Goal: Check status: Check status

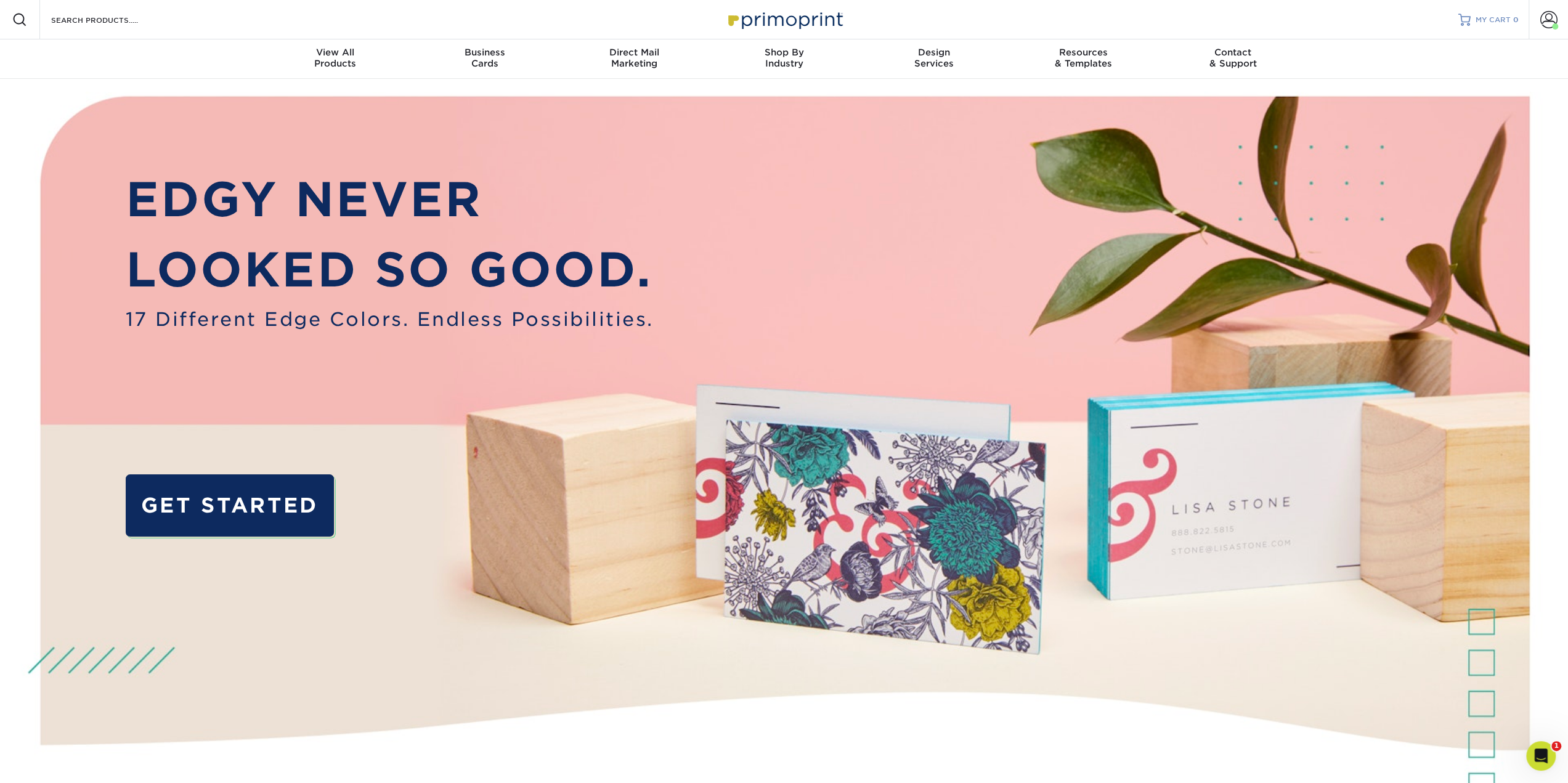
click at [1482, 18] on span "MY CART" at bounding box center [1493, 20] width 35 height 10
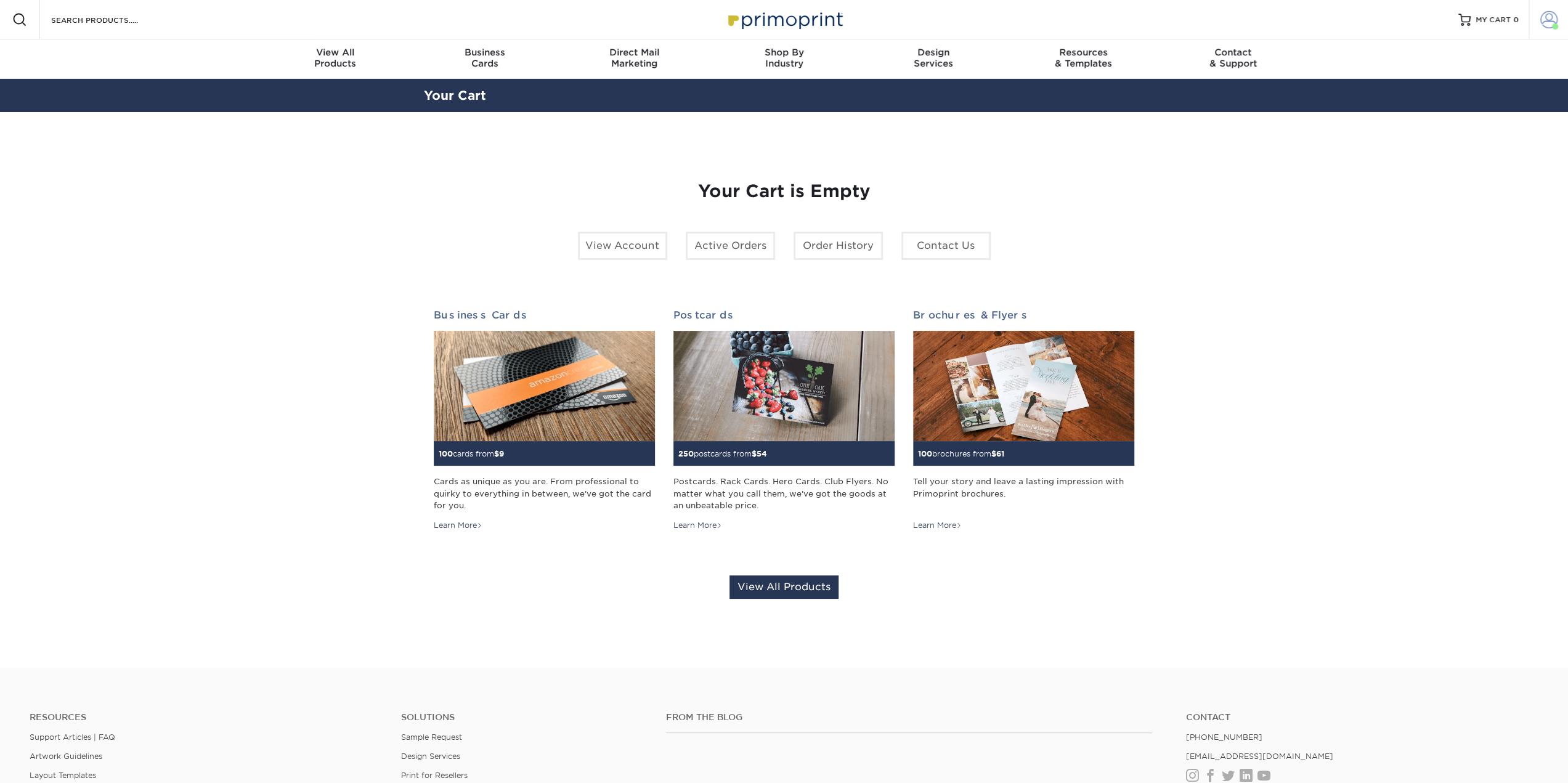
click at [1548, 17] on span at bounding box center [1548, 20] width 17 height 17
click at [1450, 91] on link "Account Dashboard" at bounding box center [1475, 87] width 154 height 17
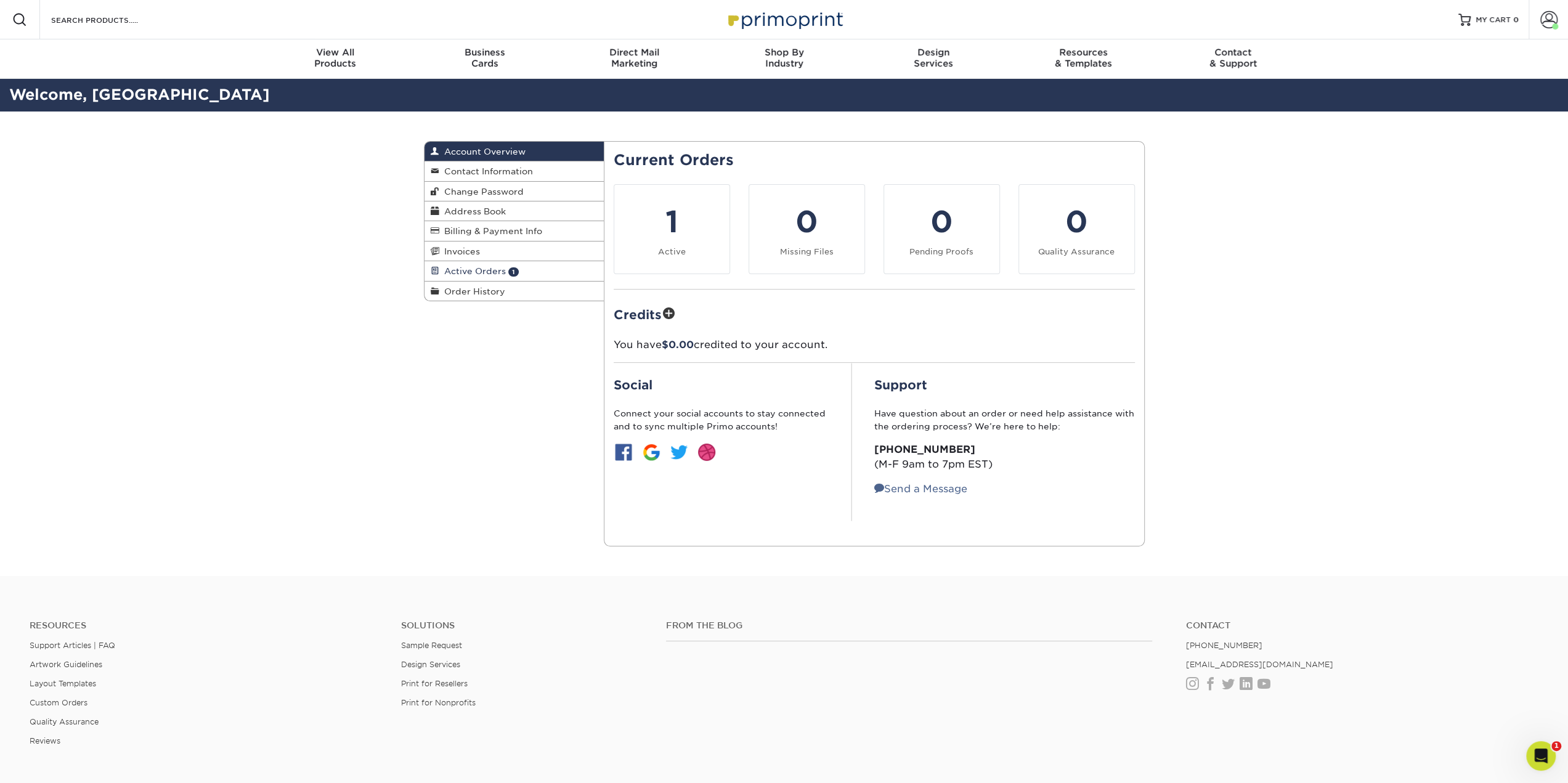
click at [472, 276] on link "Active Orders 1" at bounding box center [515, 271] width 180 height 20
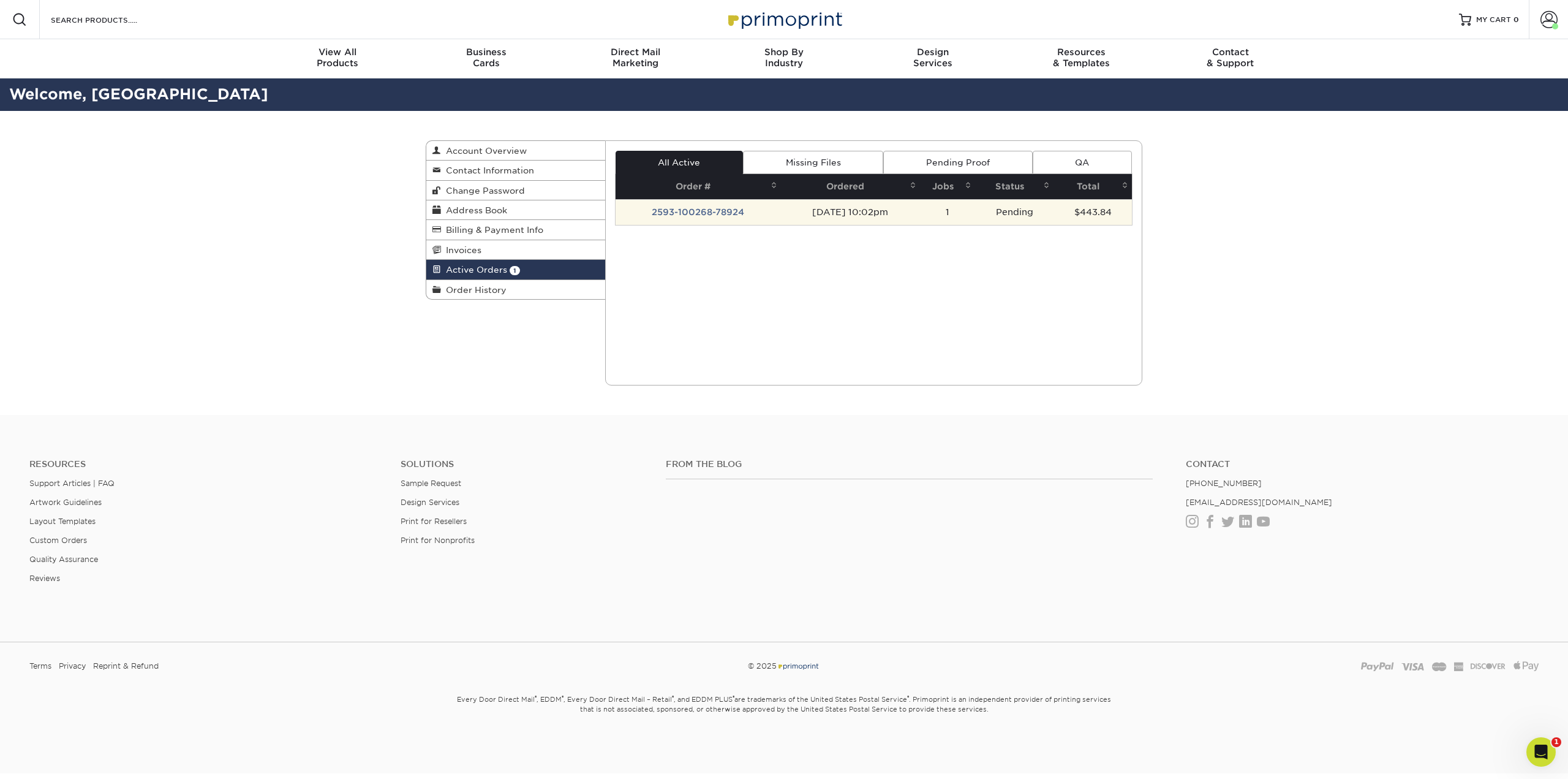
click at [688, 211] on td "2593-100268-78924" at bounding box center [698, 212] width 165 height 26
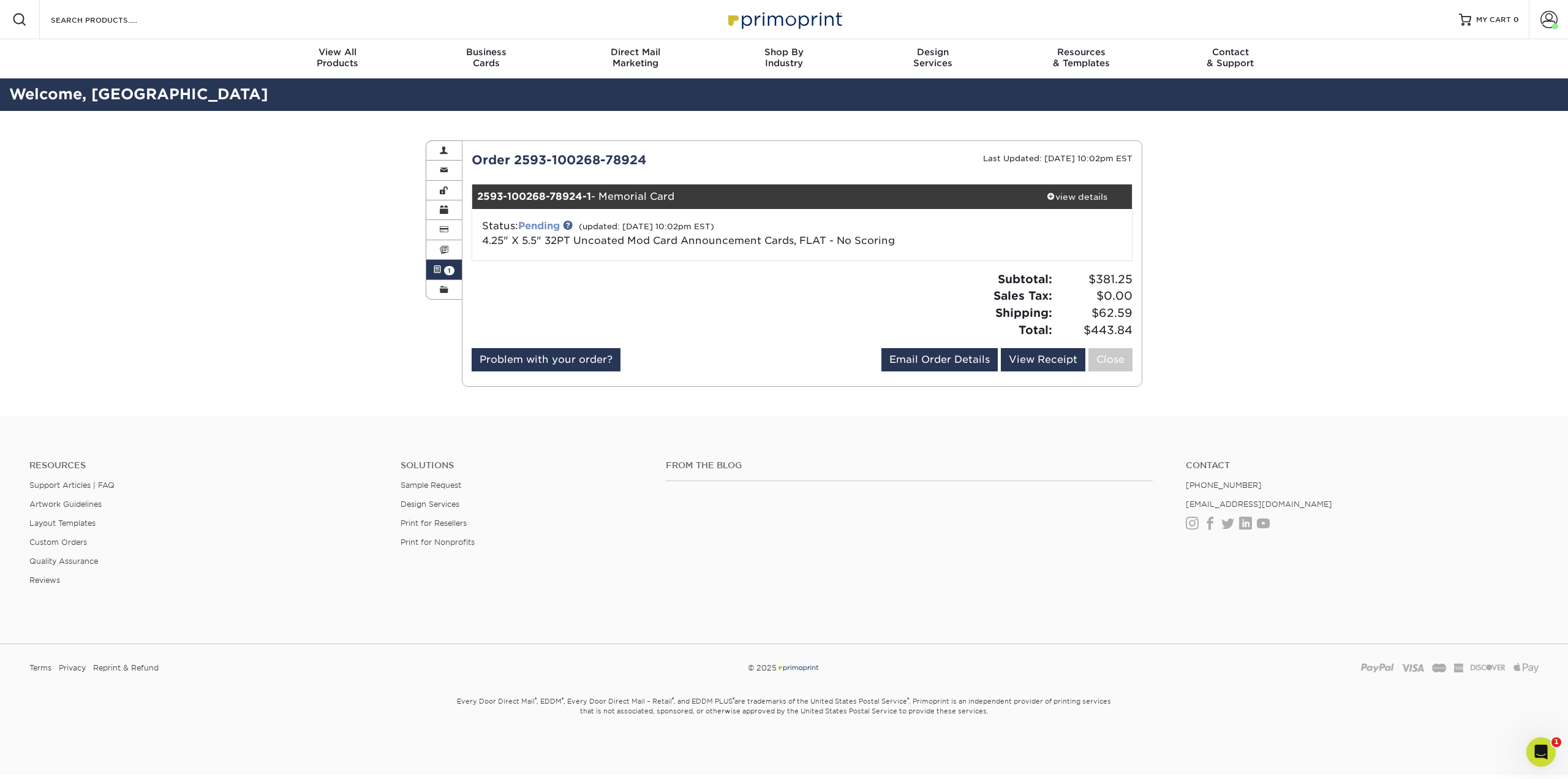
click at [544, 229] on link "Pending" at bounding box center [539, 226] width 42 height 12
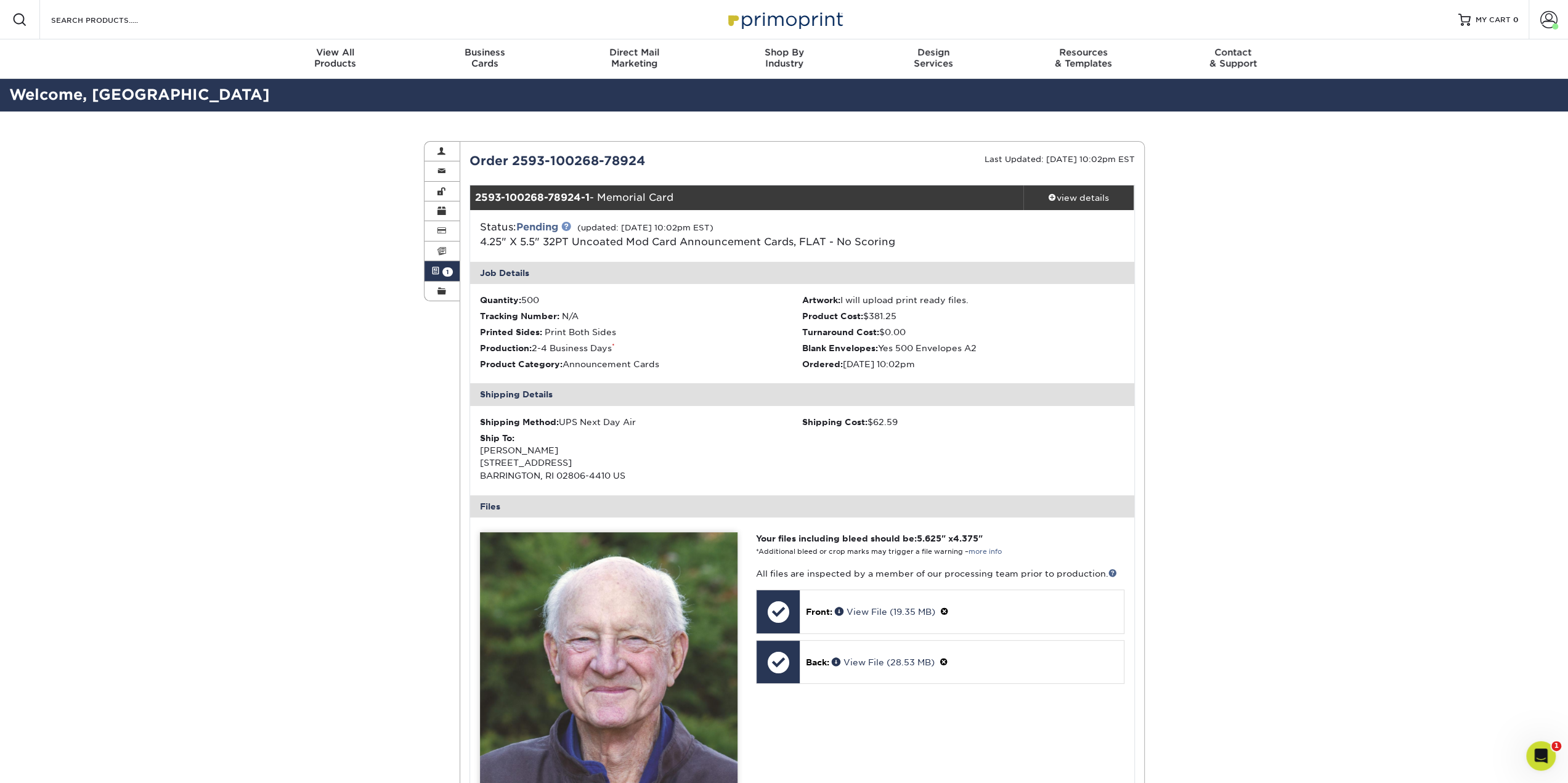
click at [571, 223] on link at bounding box center [566, 226] width 10 height 10
click at [653, 243] on link "4.25" X 5.5" 32PT Uncoated Mod Card Announcement Cards, FLAT - No Scoring" at bounding box center [687, 241] width 415 height 12
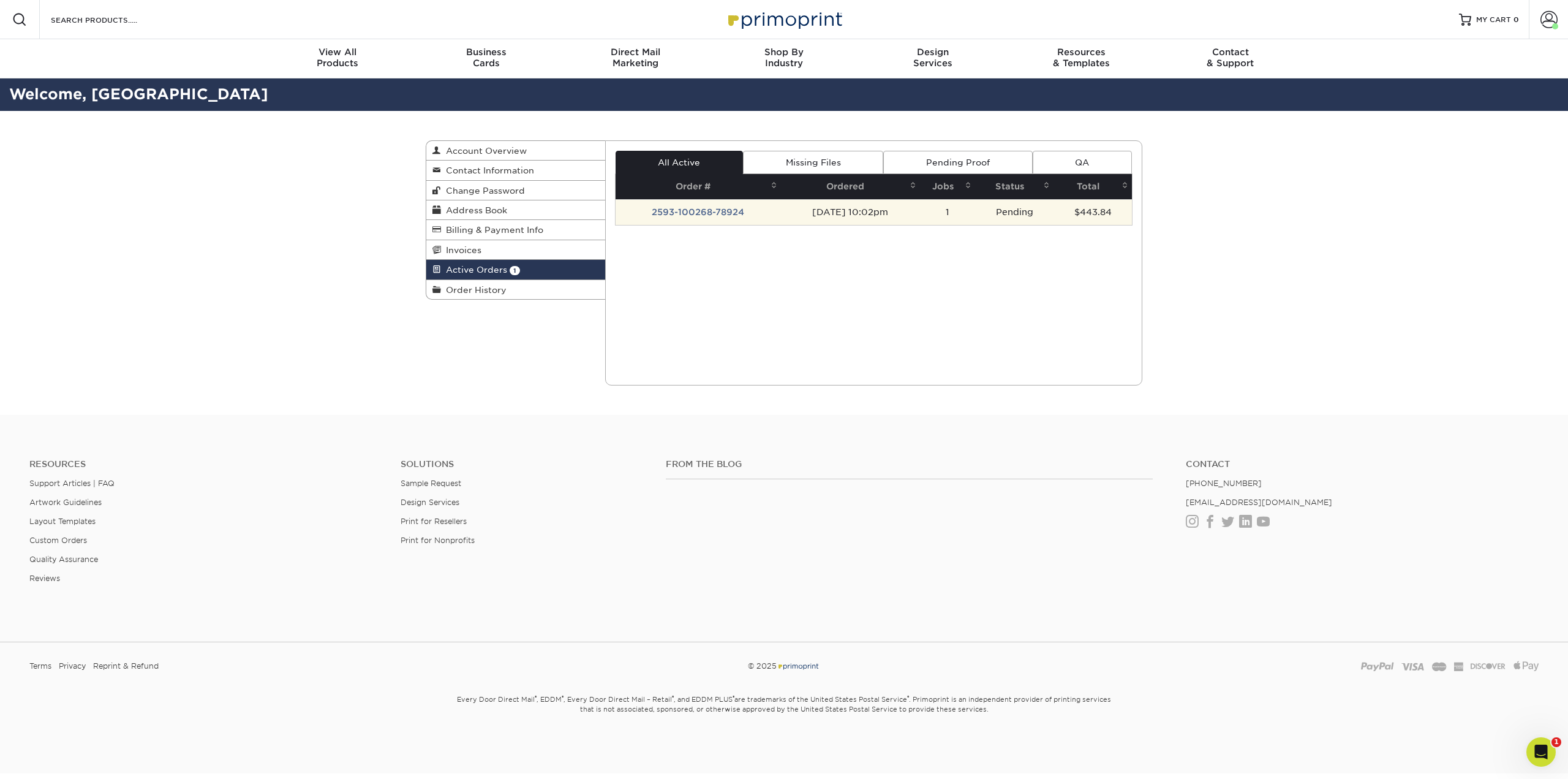
click at [676, 206] on td "2593-100268-78924" at bounding box center [698, 212] width 165 height 26
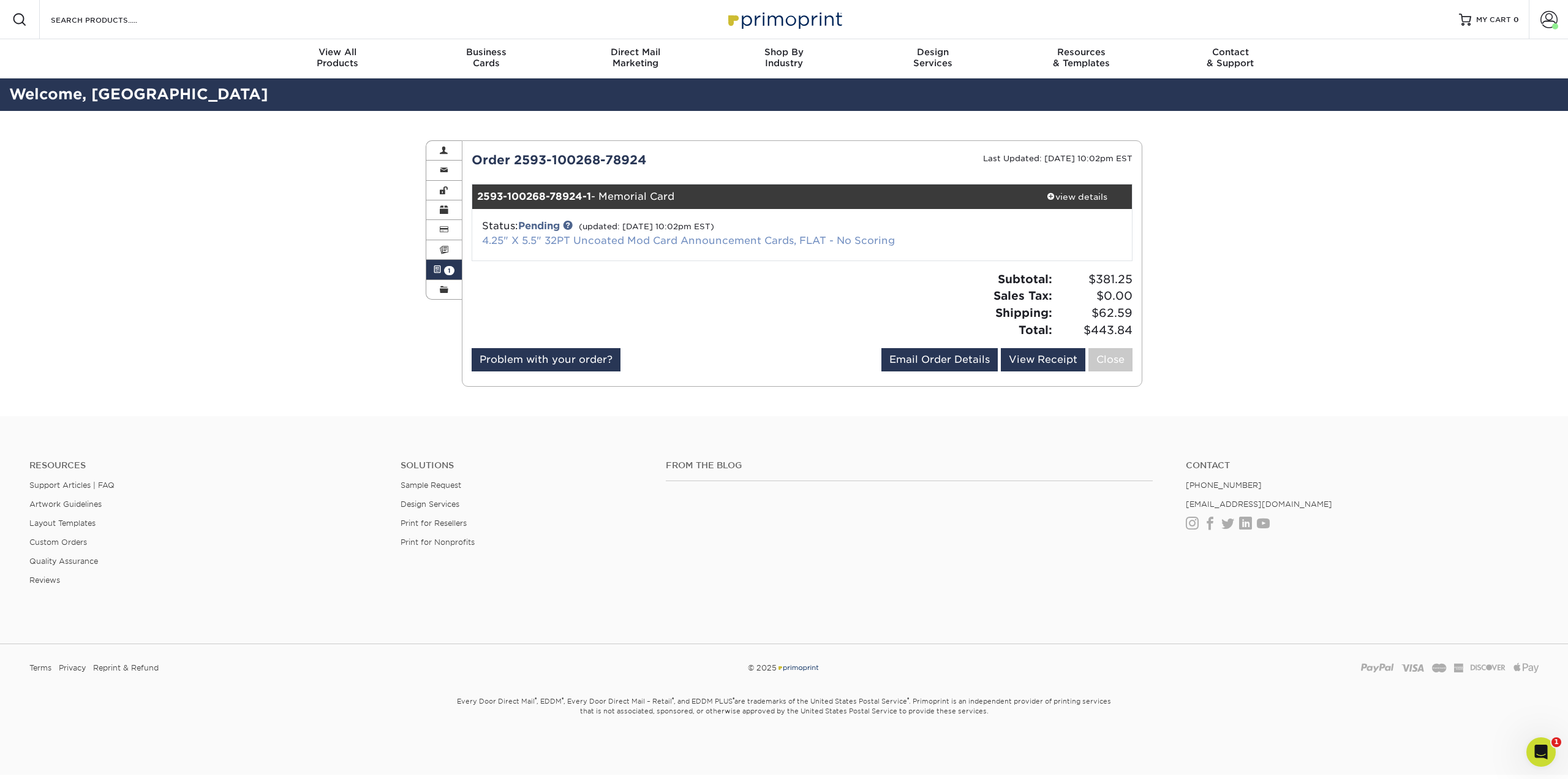
click at [690, 241] on link "4.25" X 5.5" 32PT Uncoated Mod Card Announcement Cards, FLAT - No Scoring" at bounding box center [688, 240] width 413 height 12
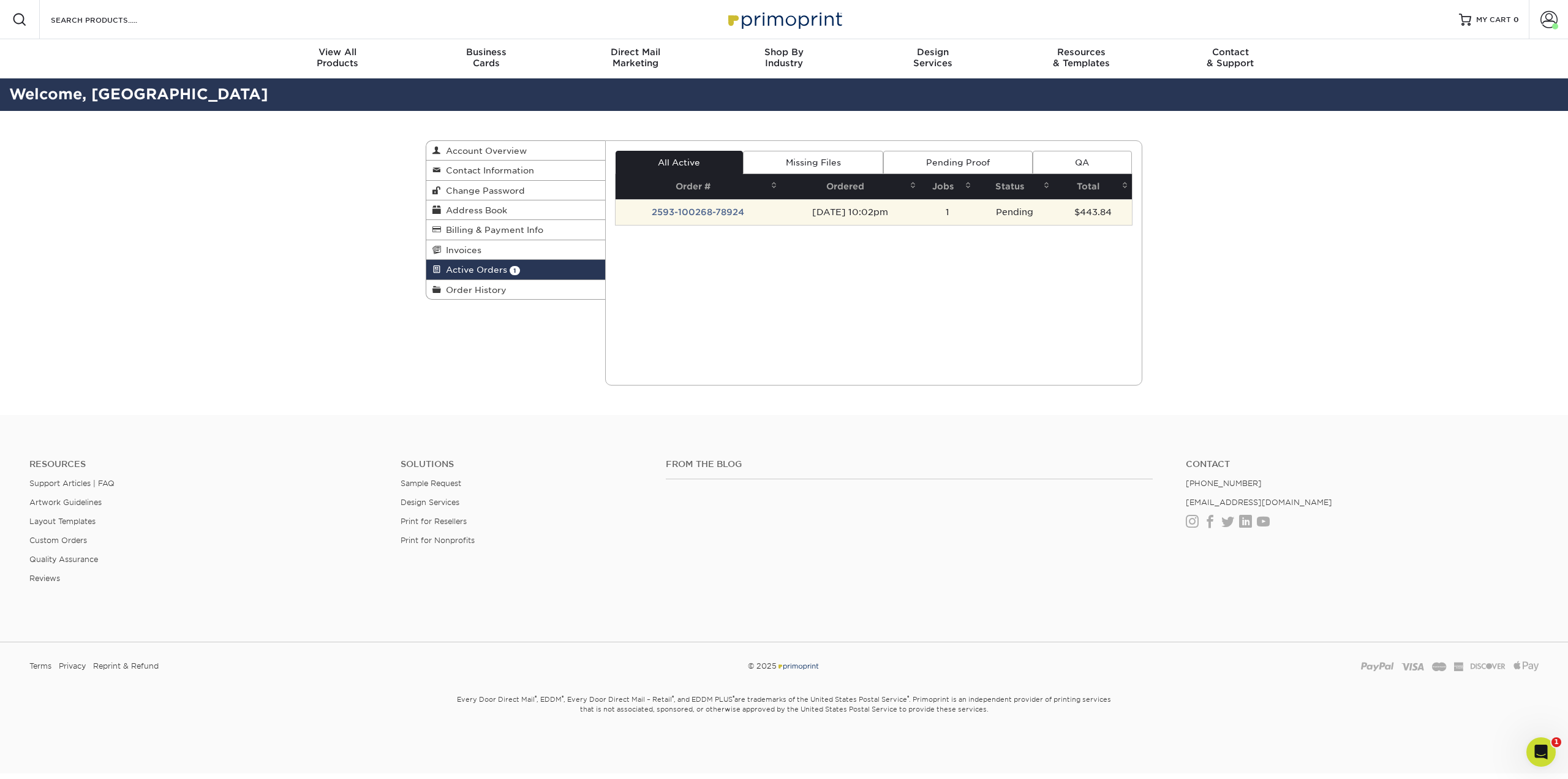
click at [687, 212] on td "2593-100268-78924" at bounding box center [698, 212] width 165 height 26
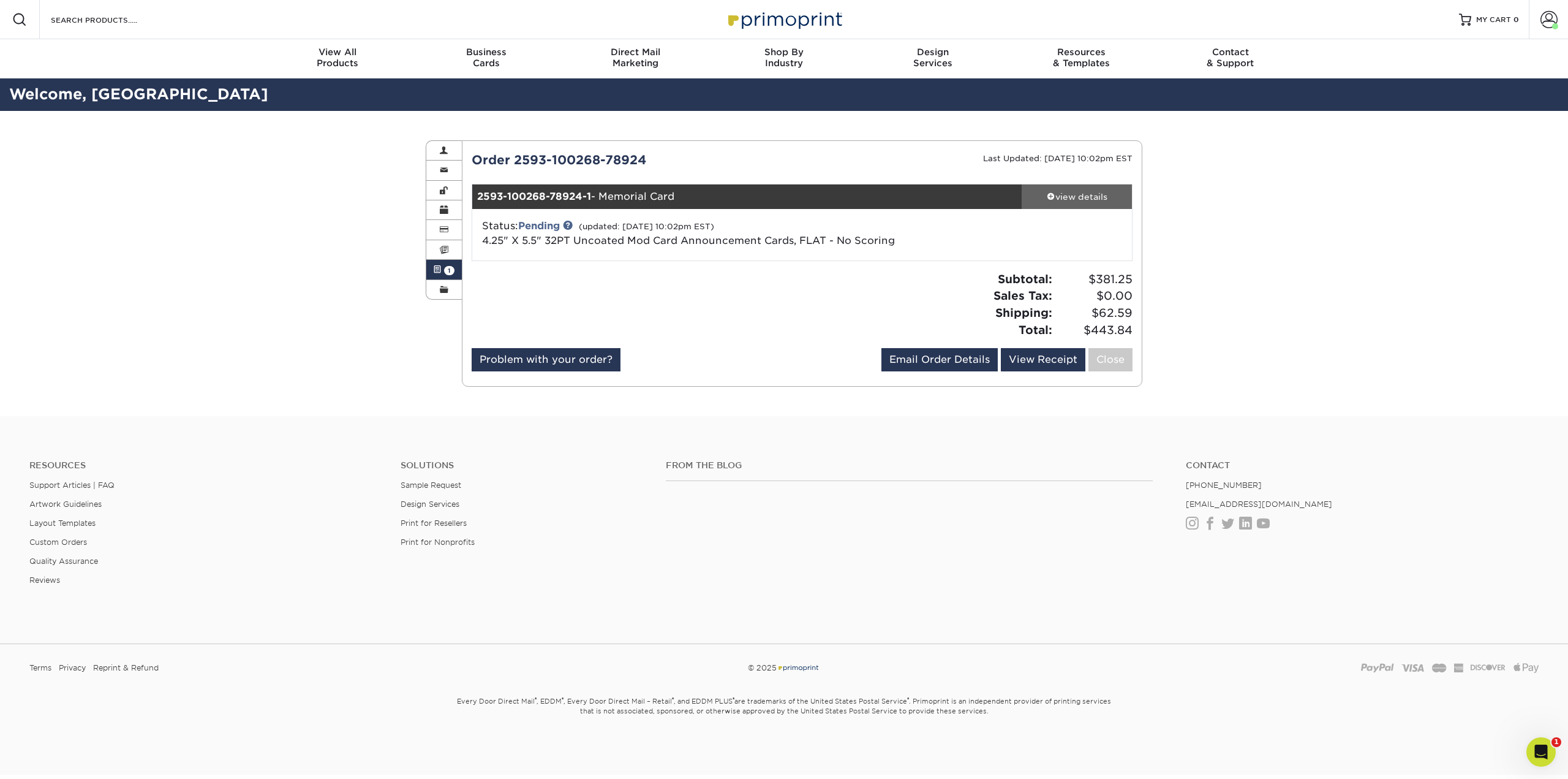
click at [1080, 201] on div "view details" at bounding box center [1077, 196] width 110 height 12
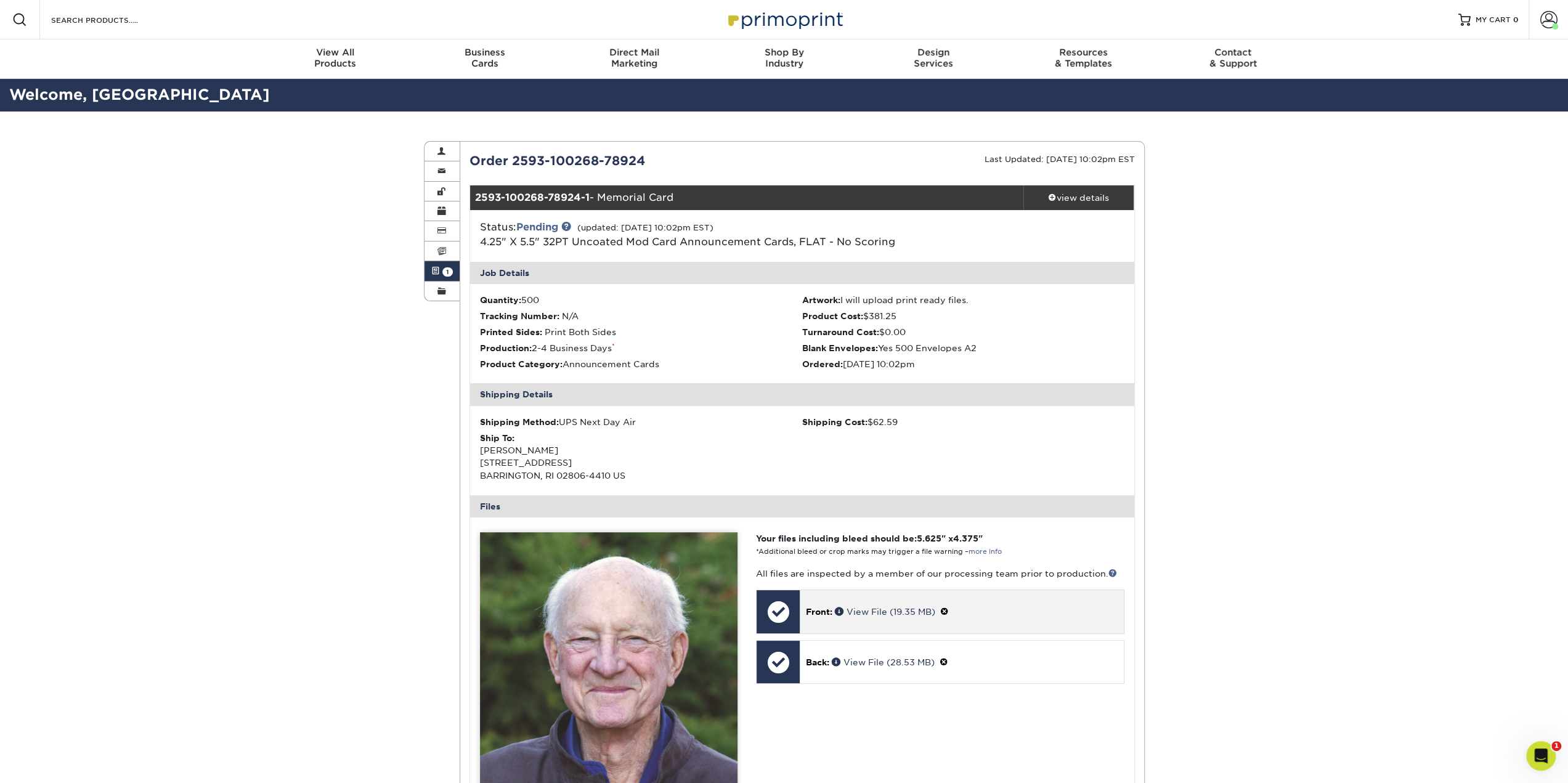
click at [947, 608] on span at bounding box center [945, 611] width 8 height 10
click at [821, 622] on link "Ok" at bounding box center [819, 625] width 27 height 19
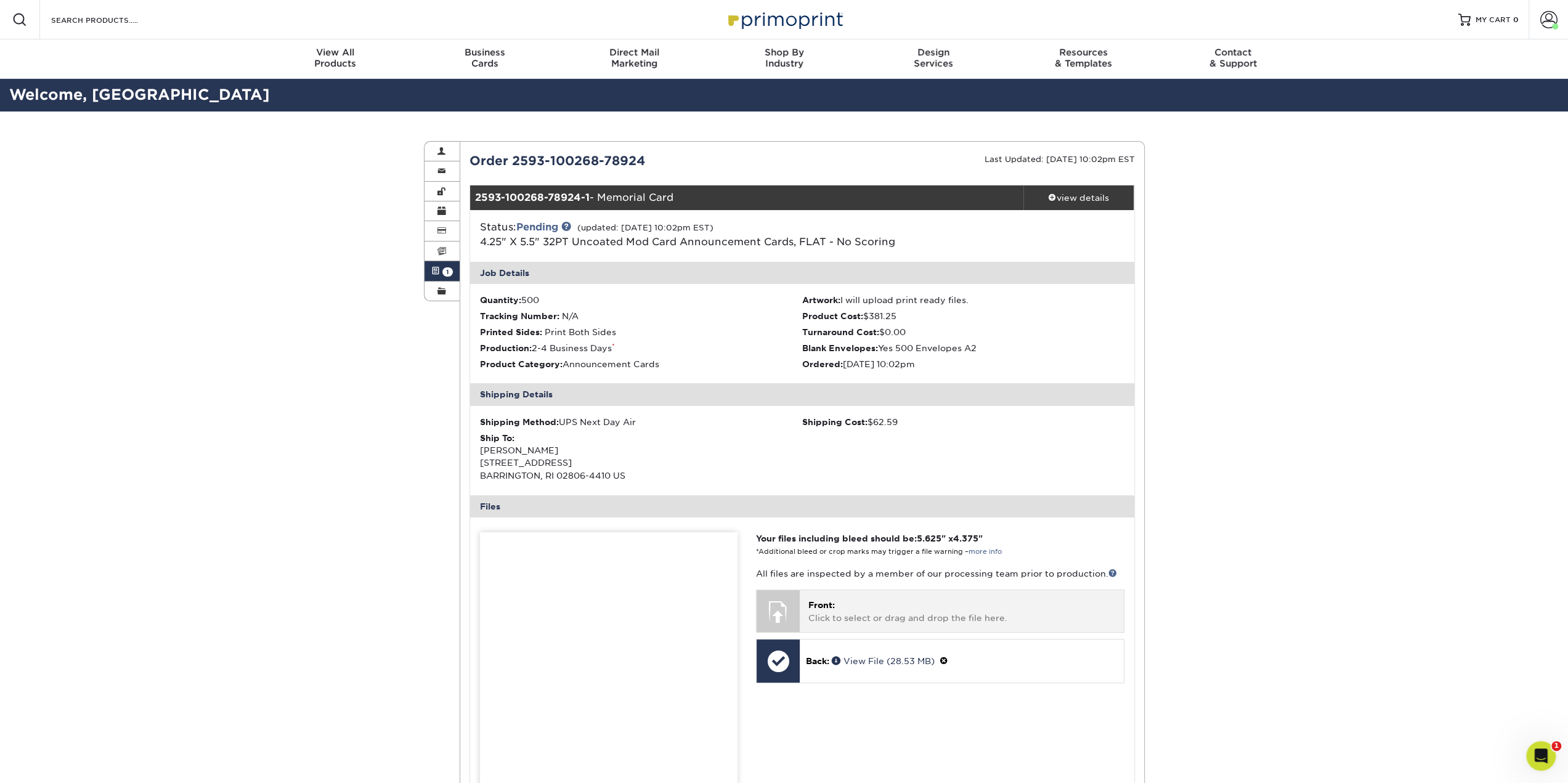
click at [817, 605] on span "Front:" at bounding box center [822, 604] width 27 height 10
click at [1109, 571] on link at bounding box center [1112, 572] width 8 height 8
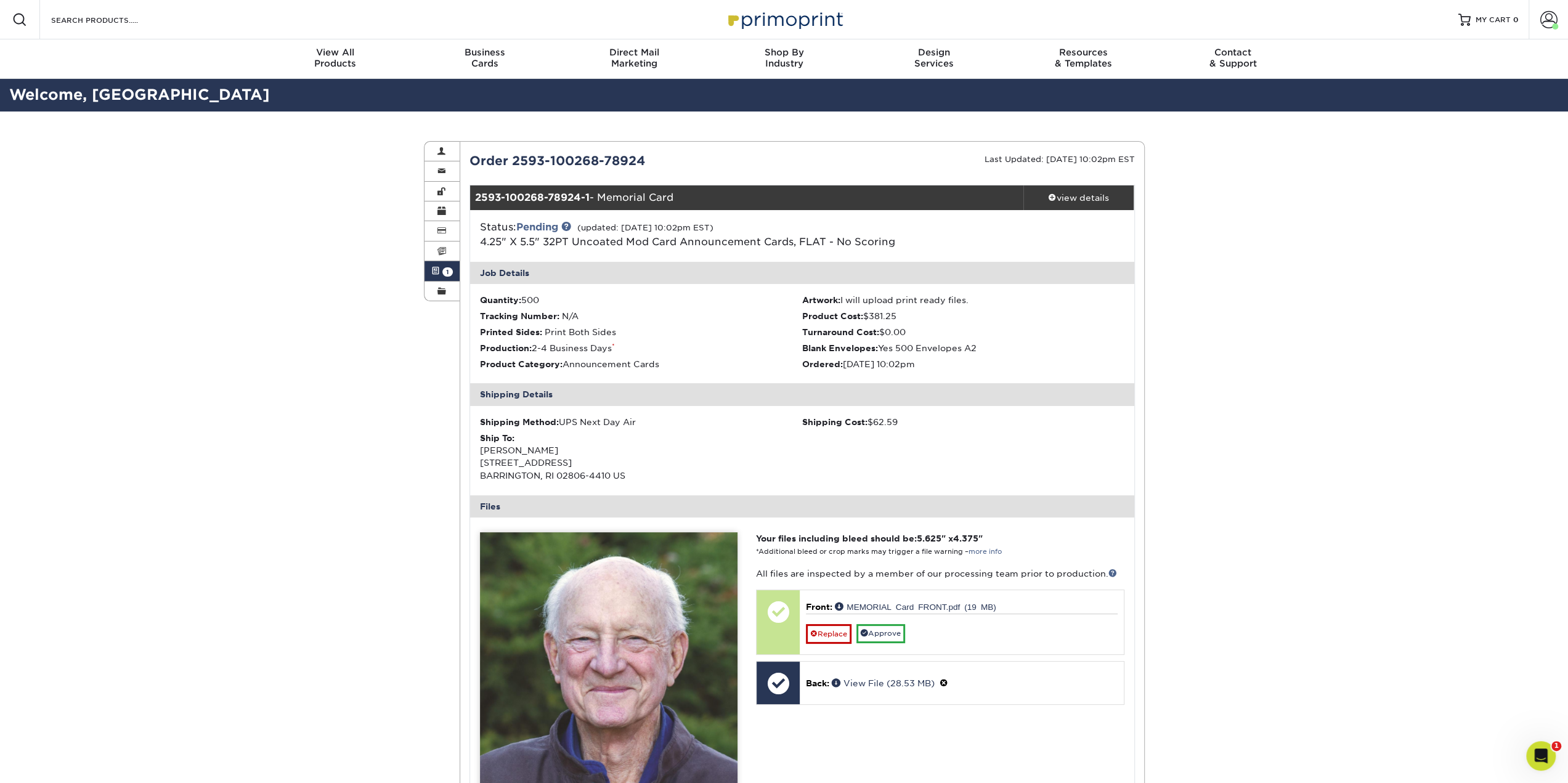
click at [330, 455] on div "Active Orders Account Overview Contact Information Change Password Address Book…" at bounding box center [784, 639] width 1568 height 1054
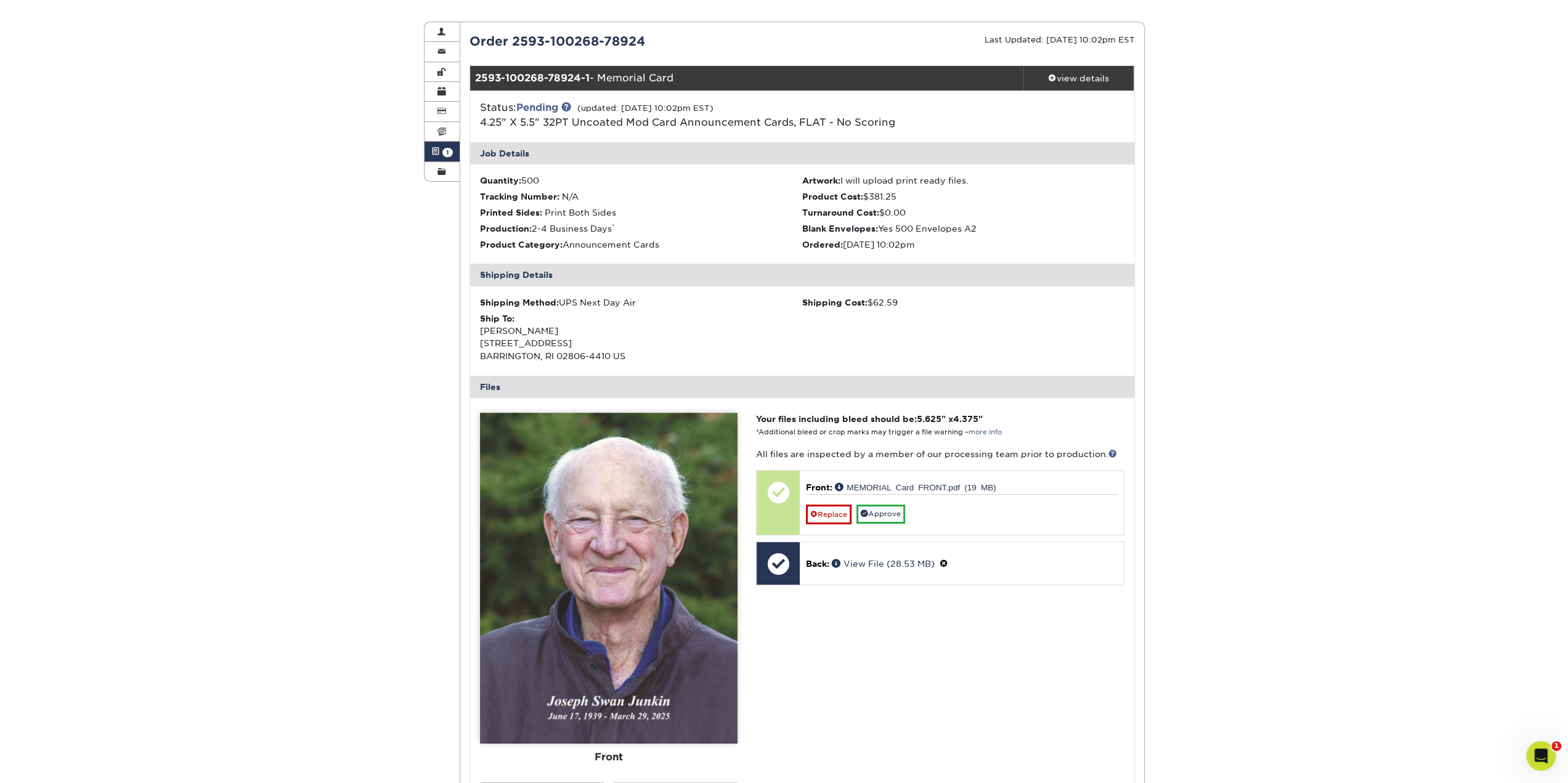
scroll to position [123, 0]
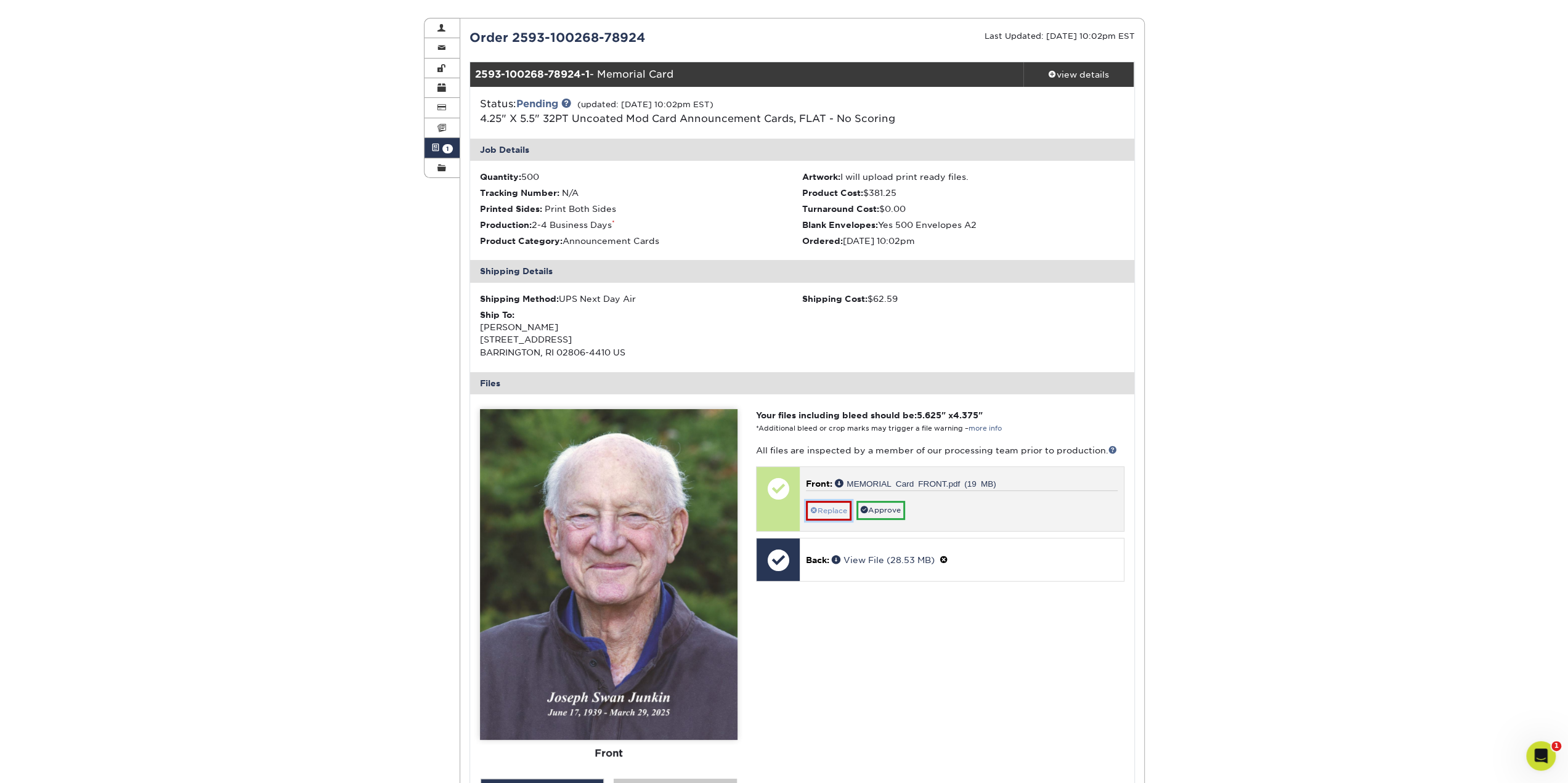
click at [833, 511] on link "Replace" at bounding box center [828, 510] width 45 height 20
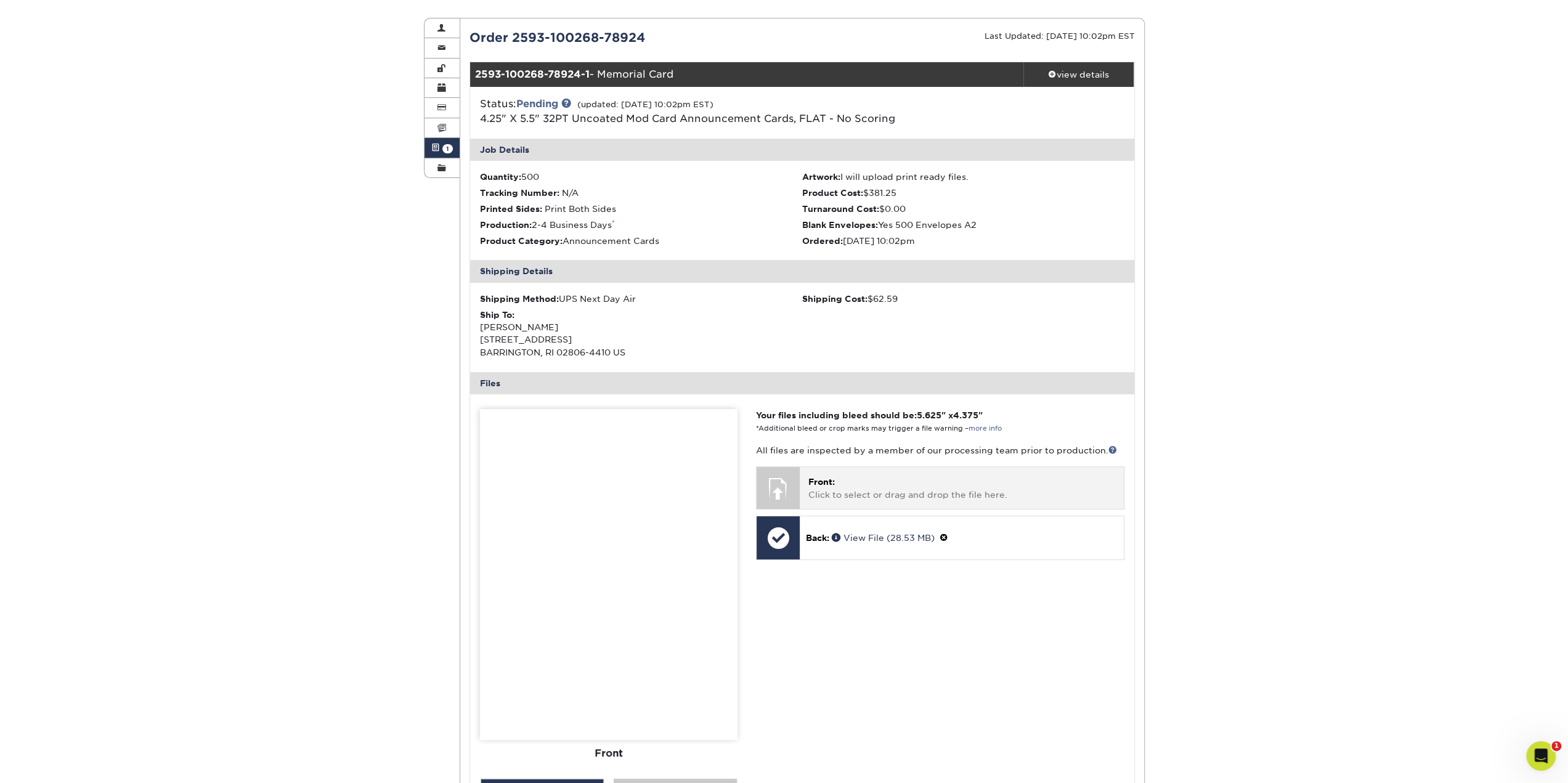
click at [915, 502] on div "Front: Click to select or drag and drop the file here. Choose file MEMORIAL Car…" at bounding box center [961, 487] width 323 height 41
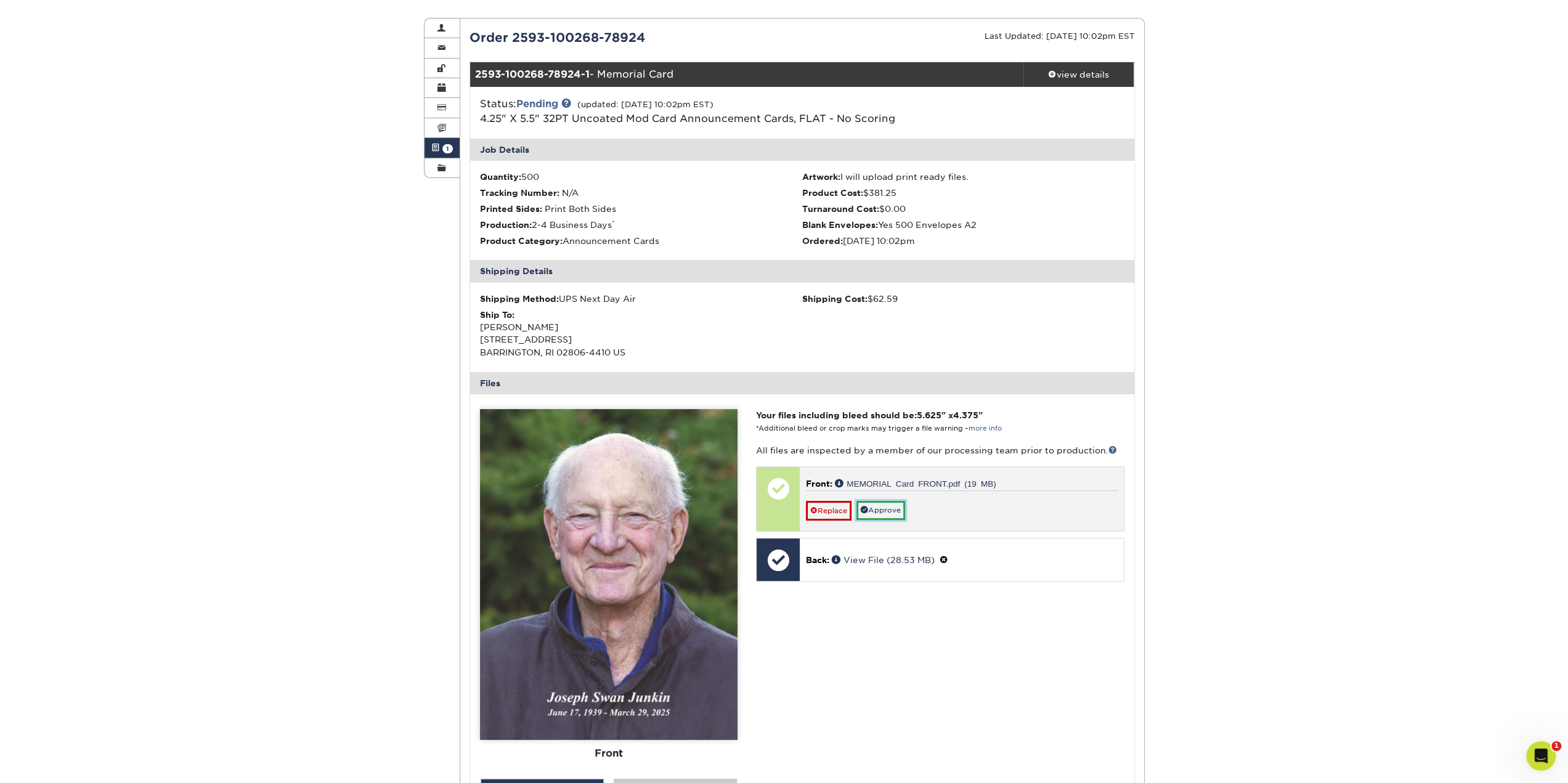
click at [894, 507] on link "Approve" at bounding box center [881, 509] width 49 height 19
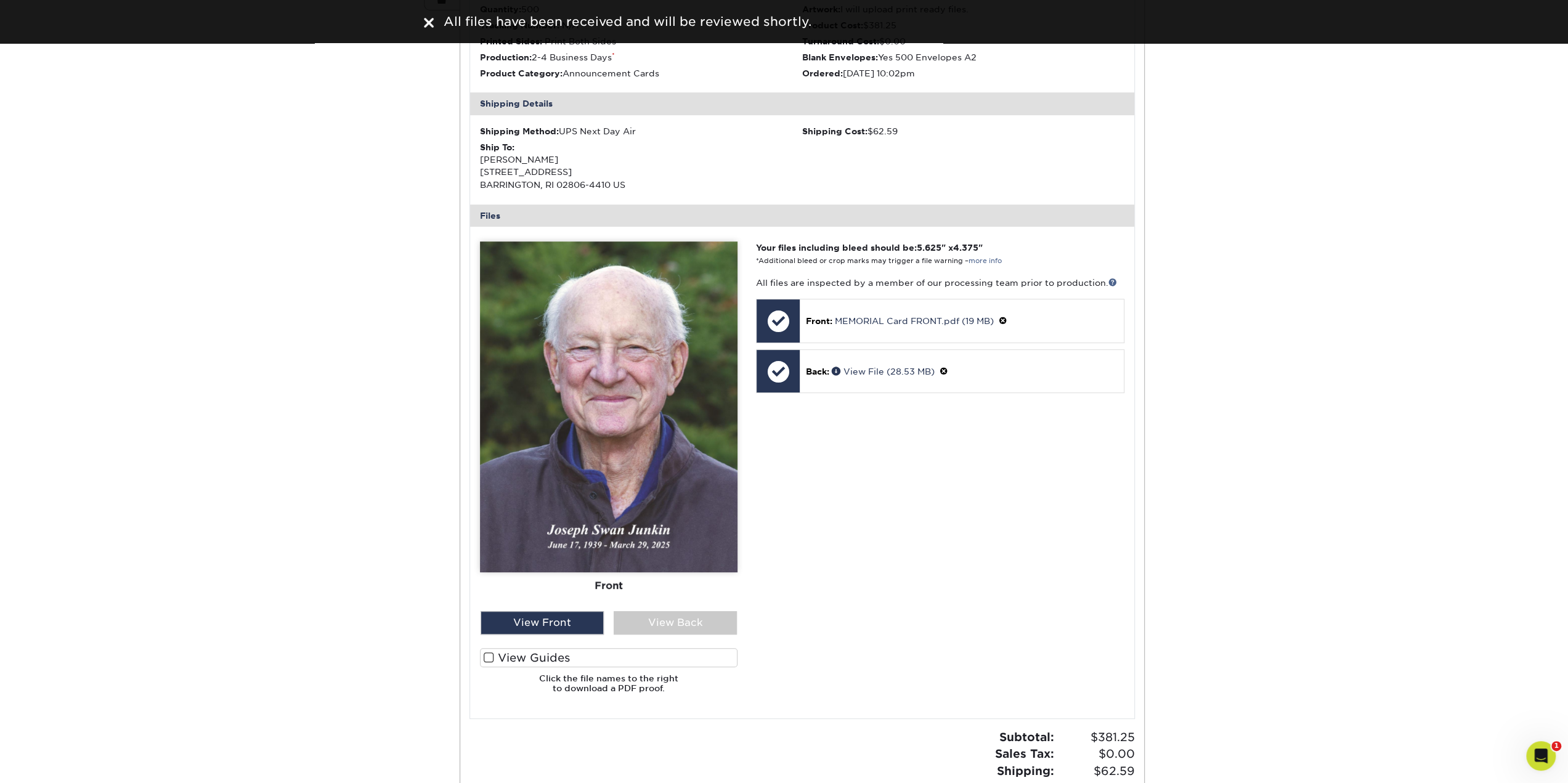
scroll to position [308, 0]
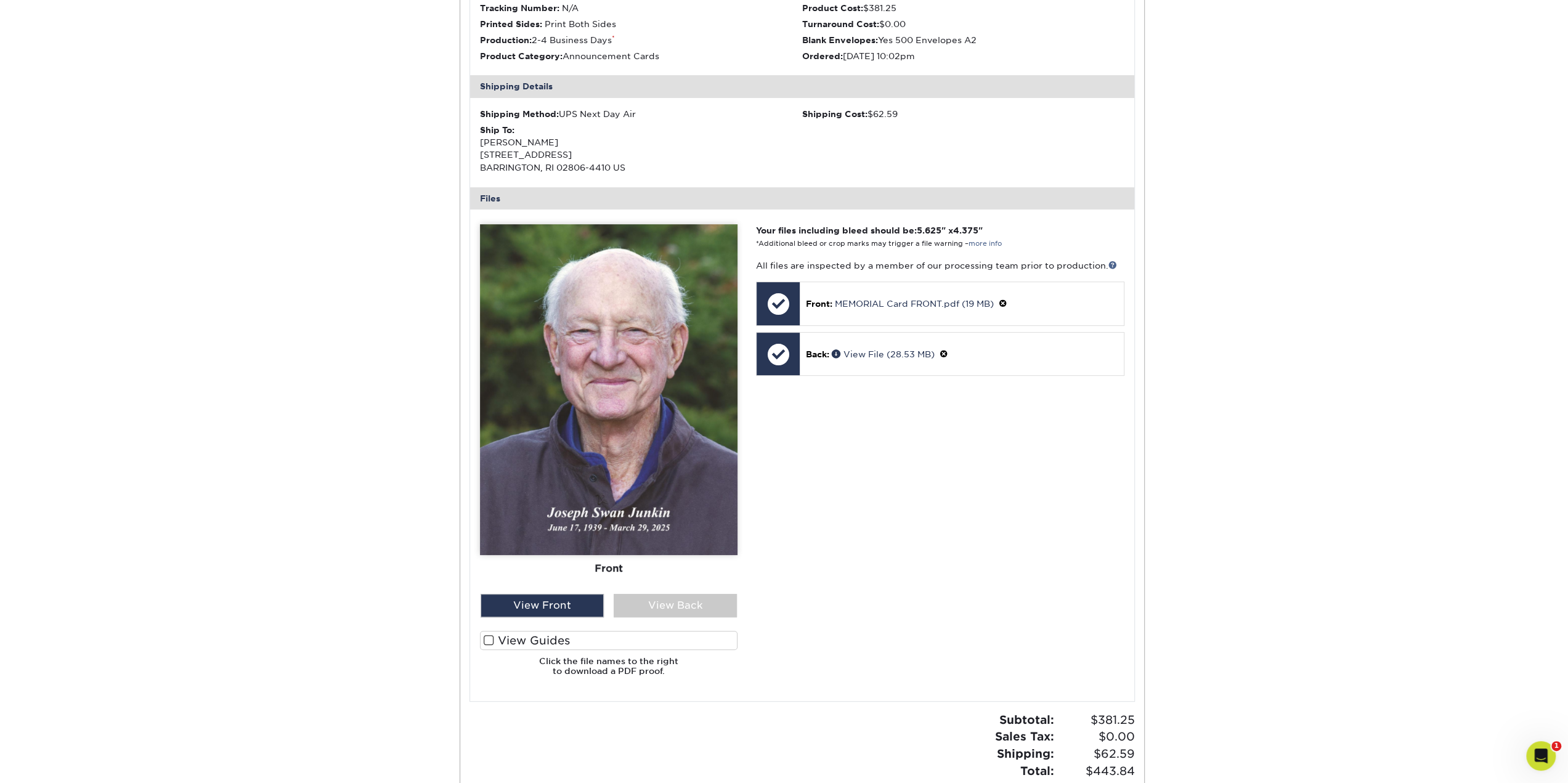
click at [505, 641] on label "View Guides" at bounding box center [608, 640] width 258 height 19
click at [0, 0] on input "View Guides" at bounding box center [0, 0] width 0 height 0
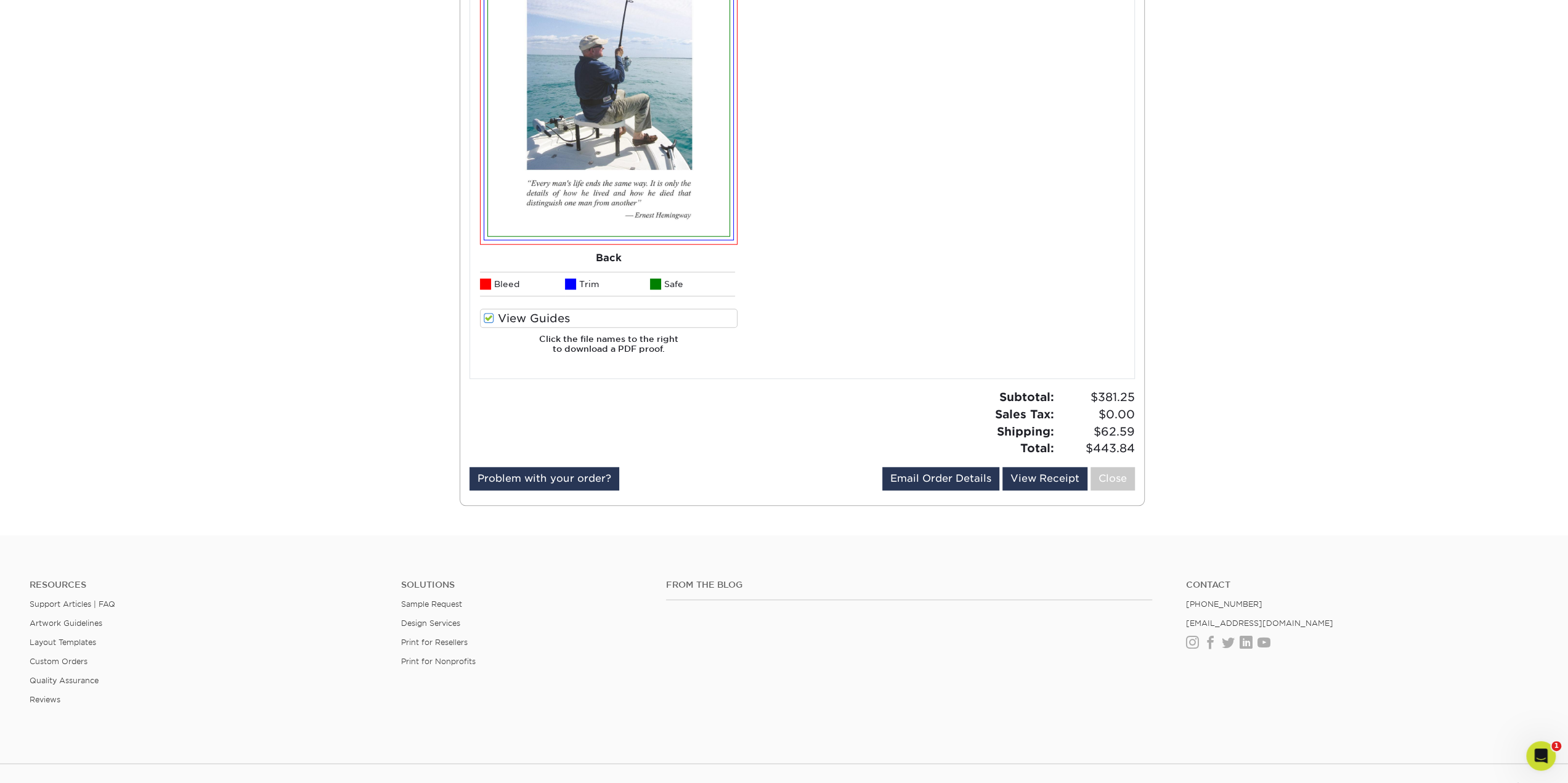
scroll to position [985, 0]
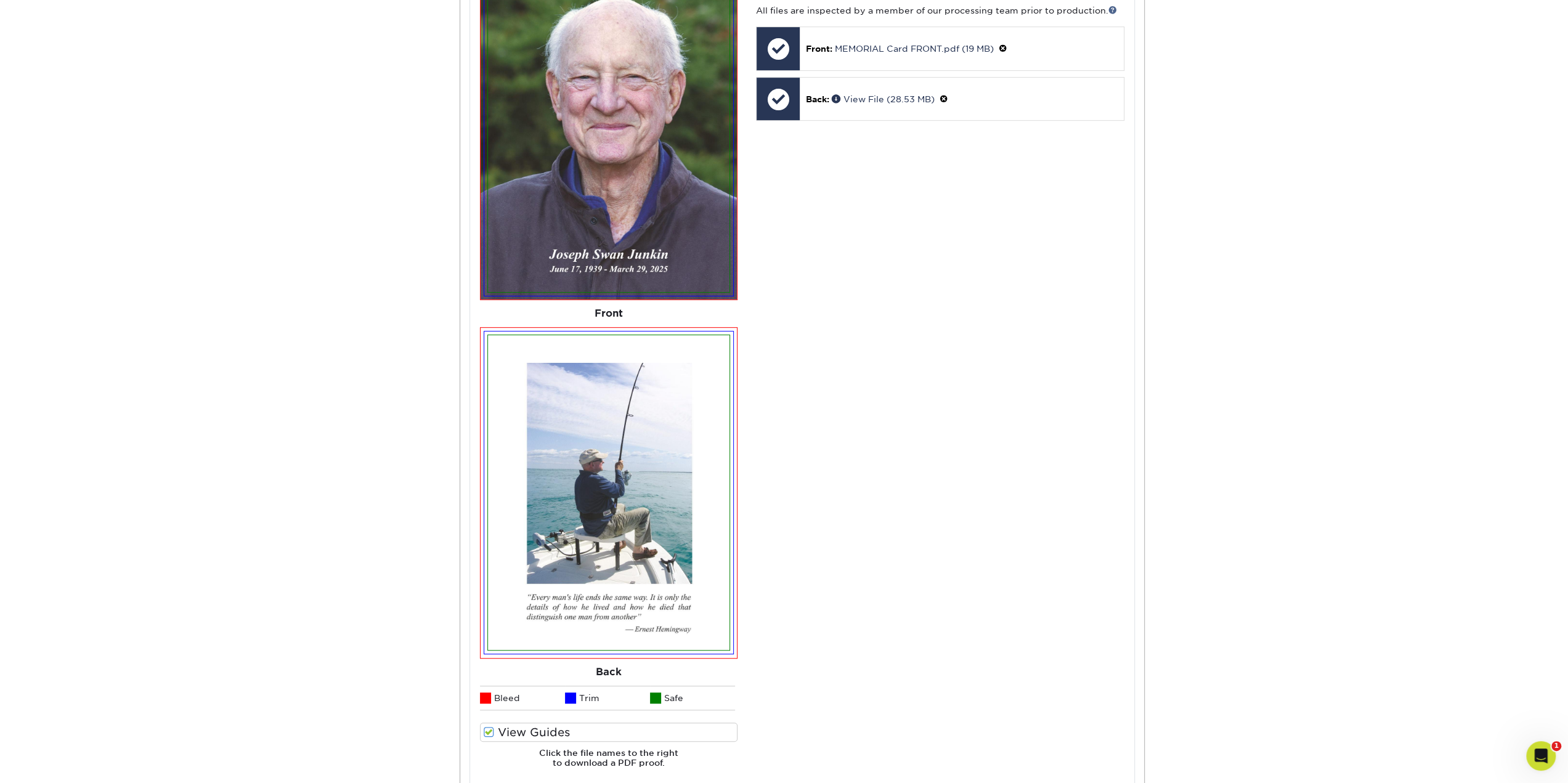
drag, startPoint x: 985, startPoint y: 628, endPoint x: 901, endPoint y: 431, distance: 214.2
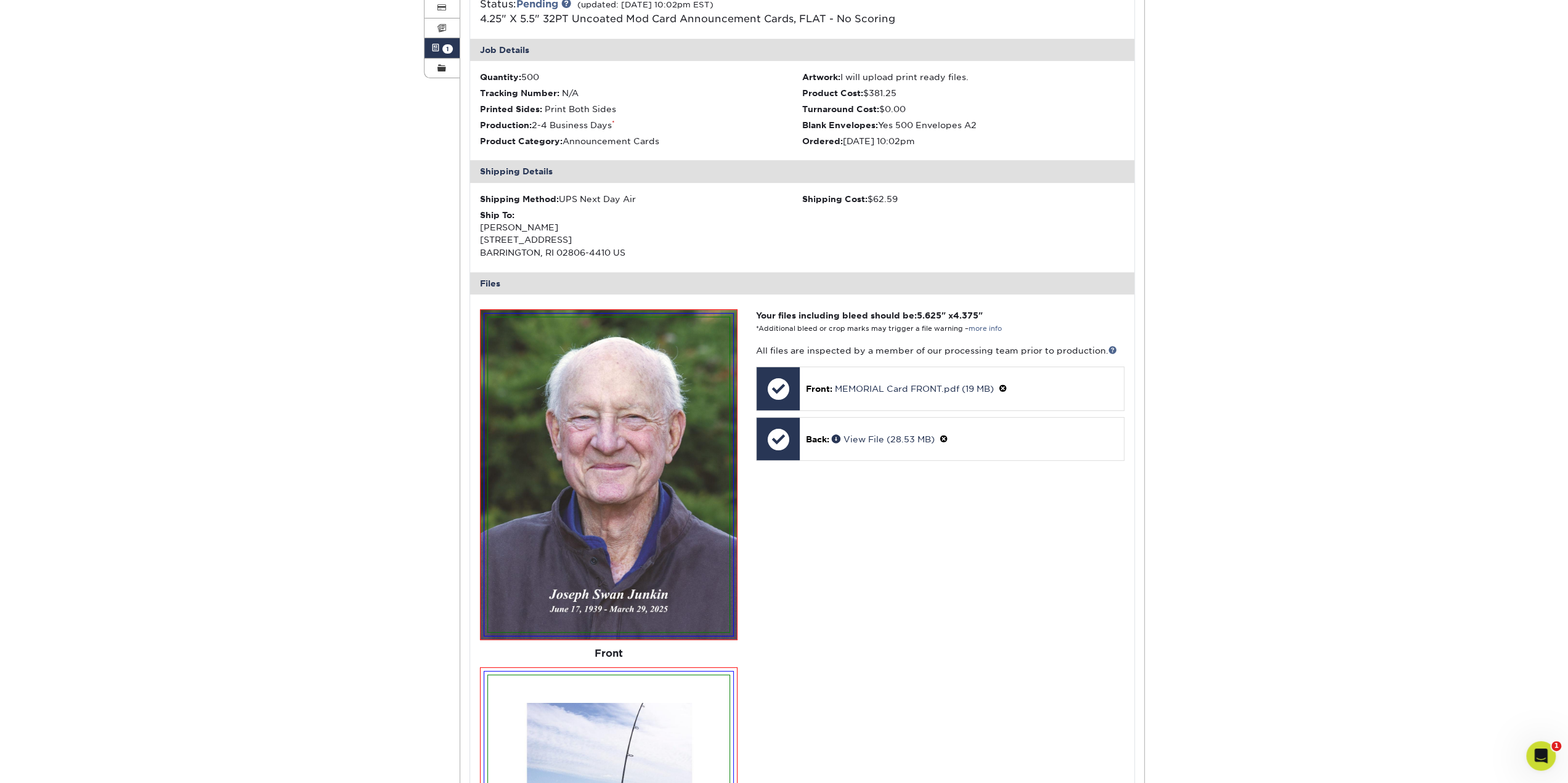
scroll to position [317, 0]
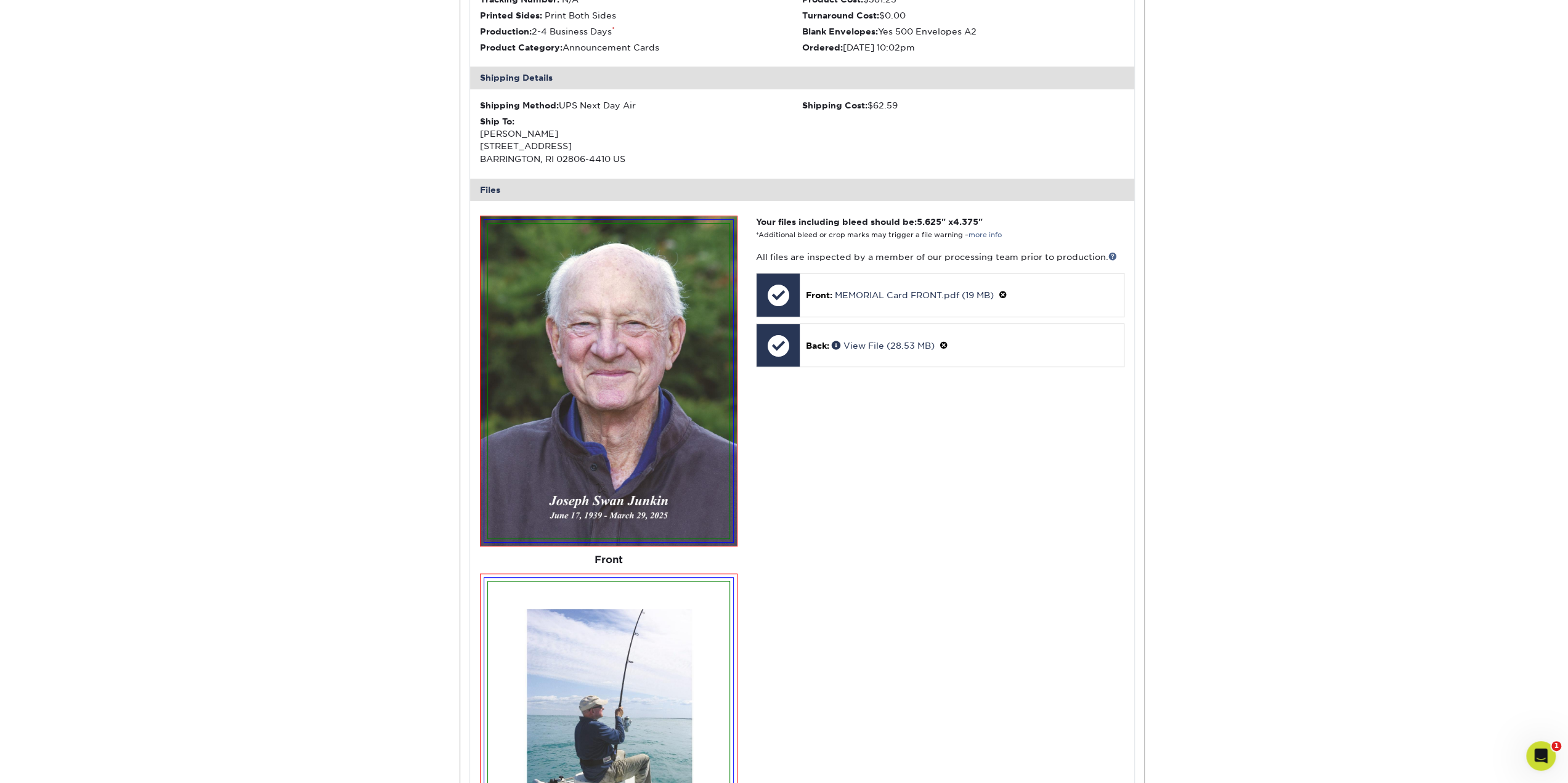
click at [800, 235] on small "*Additional bleed or crop marks may trigger a file warning – more info" at bounding box center [879, 234] width 246 height 8
click at [801, 235] on small "*Additional bleed or crop marks may trigger a file warning – more info" at bounding box center [879, 234] width 246 height 8
click at [397, 253] on div "Active Orders Account Overview Contact Information Change Password Address Book…" at bounding box center [784, 495] width 1568 height 1401
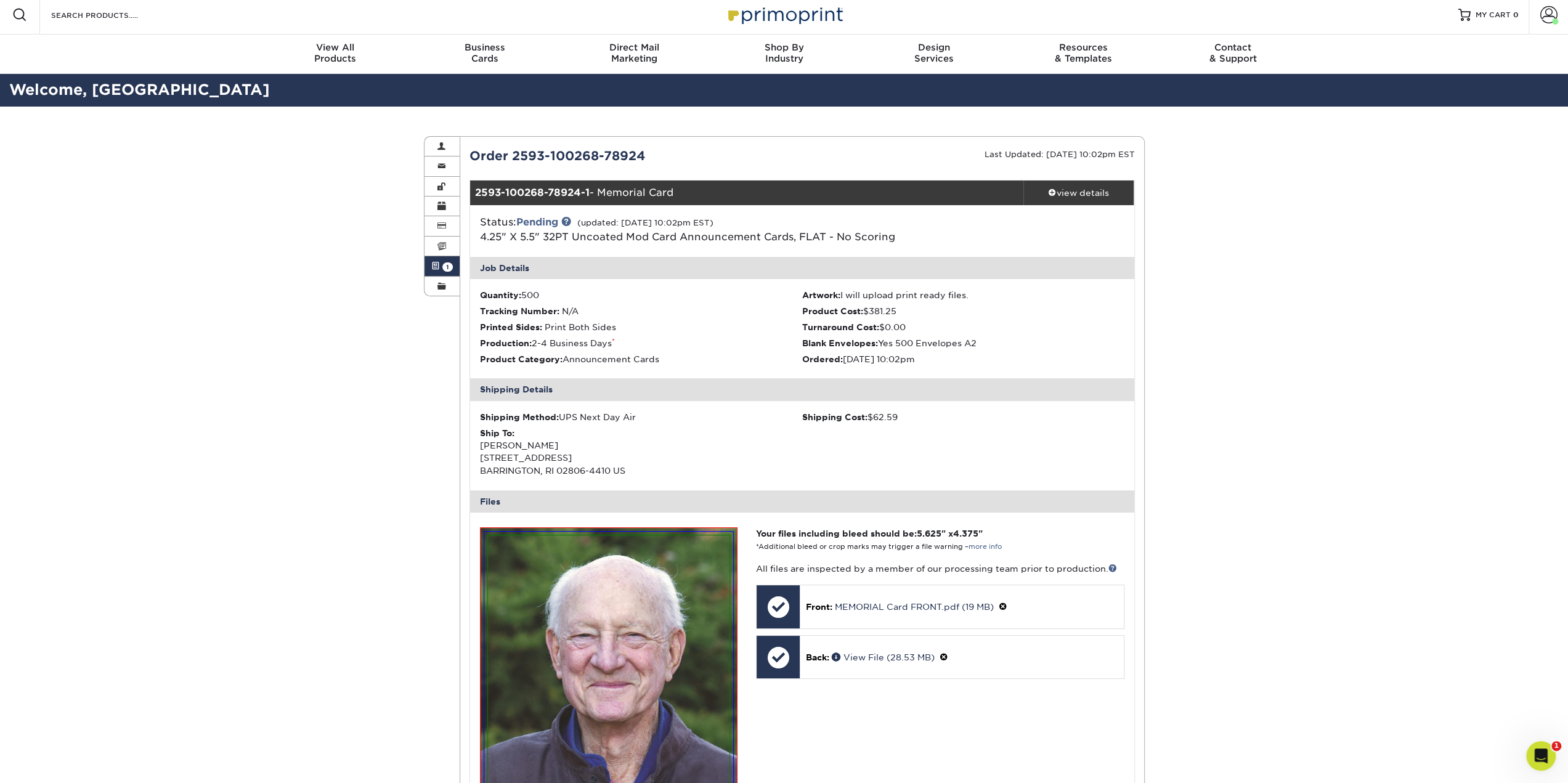
scroll to position [0, 0]
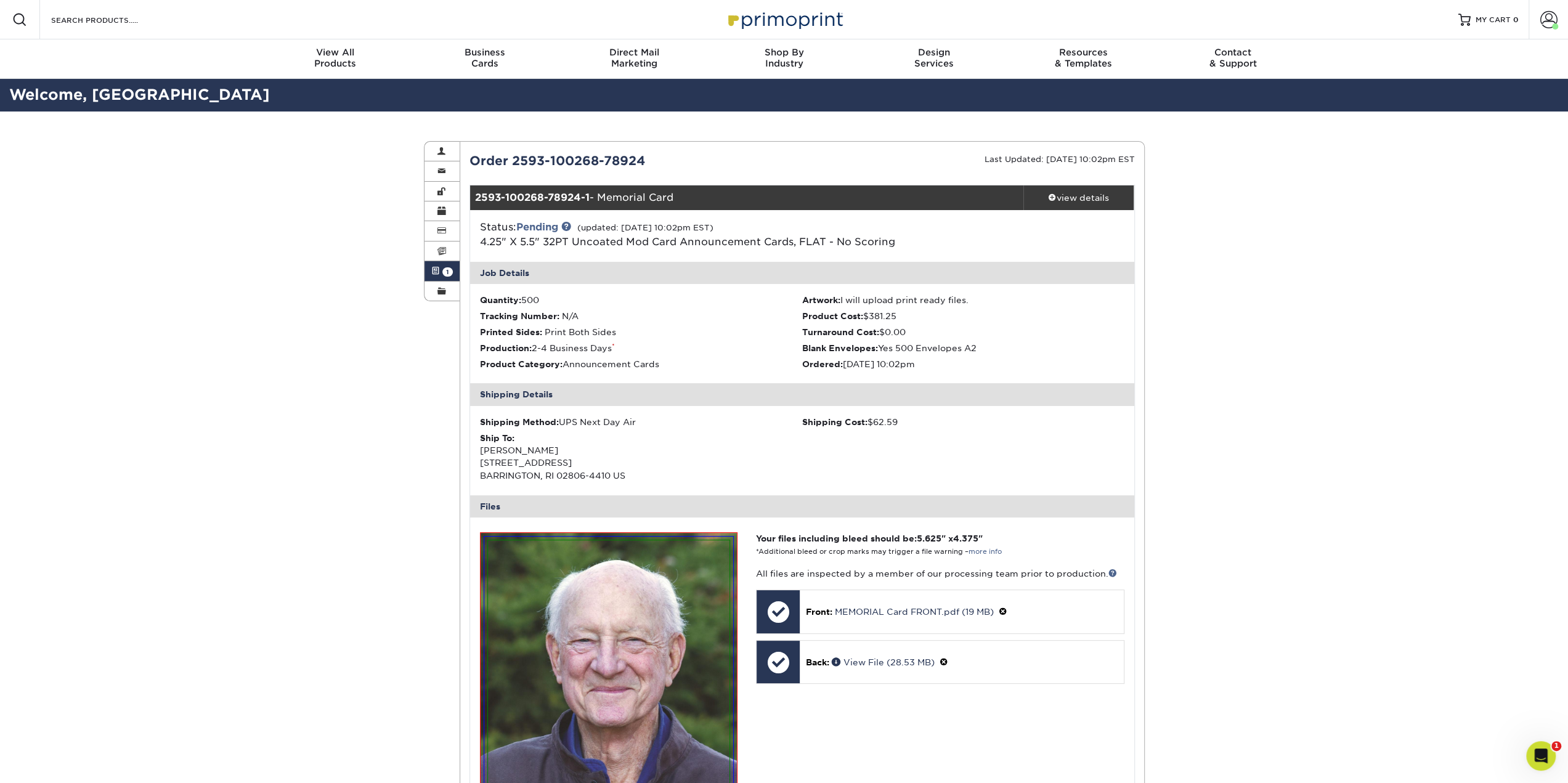
drag, startPoint x: 1176, startPoint y: 533, endPoint x: 1160, endPoint y: 492, distance: 44.0
drag, startPoint x: 1218, startPoint y: 667, endPoint x: 1218, endPoint y: 419, distance: 248.0
click at [545, 156] on div "Order 2593-100268-78924" at bounding box center [631, 161] width 342 height 18
click at [1077, 191] on div "view details" at bounding box center [1079, 197] width 111 height 13
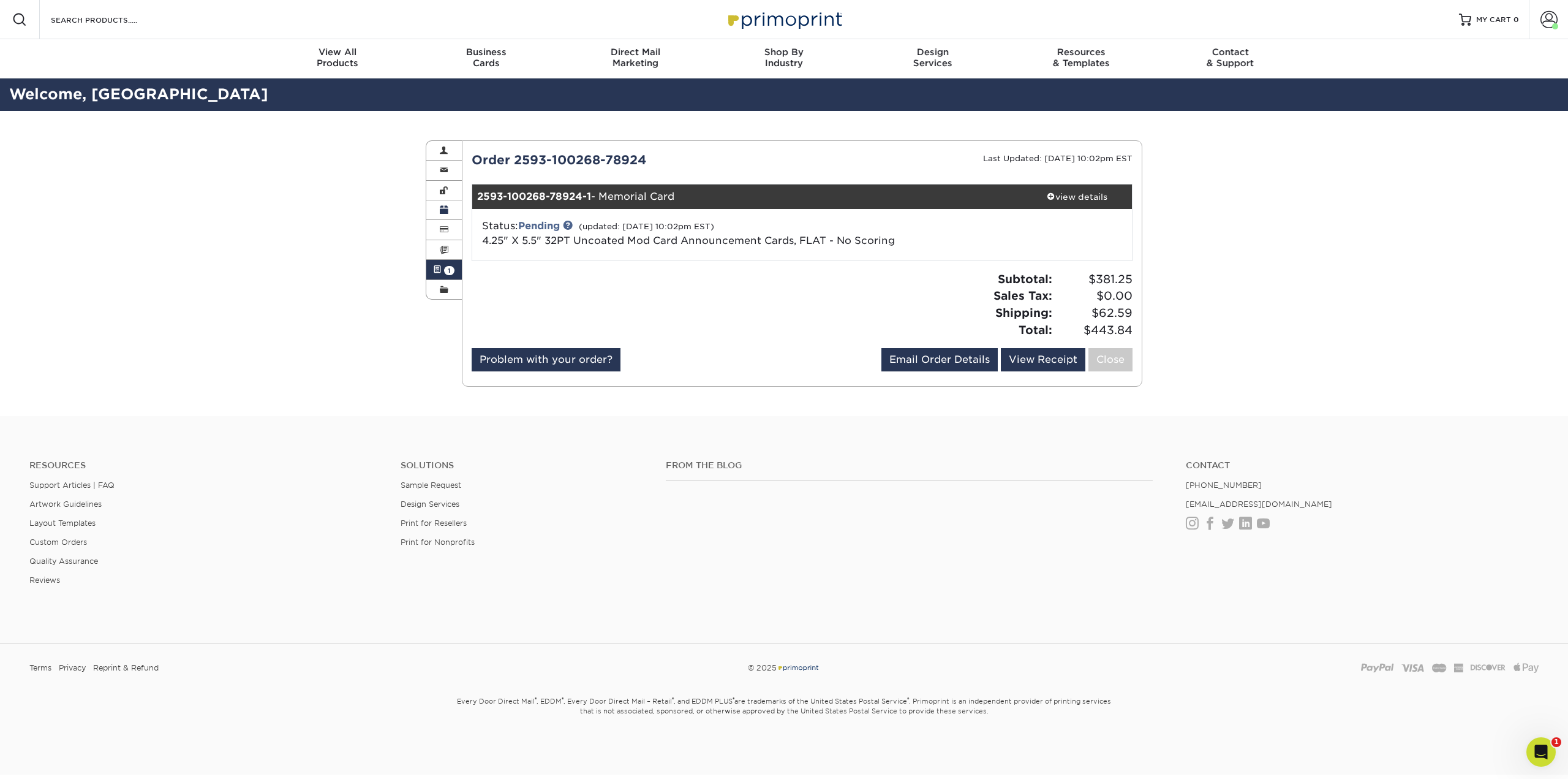
click at [441, 209] on span at bounding box center [444, 210] width 8 height 10
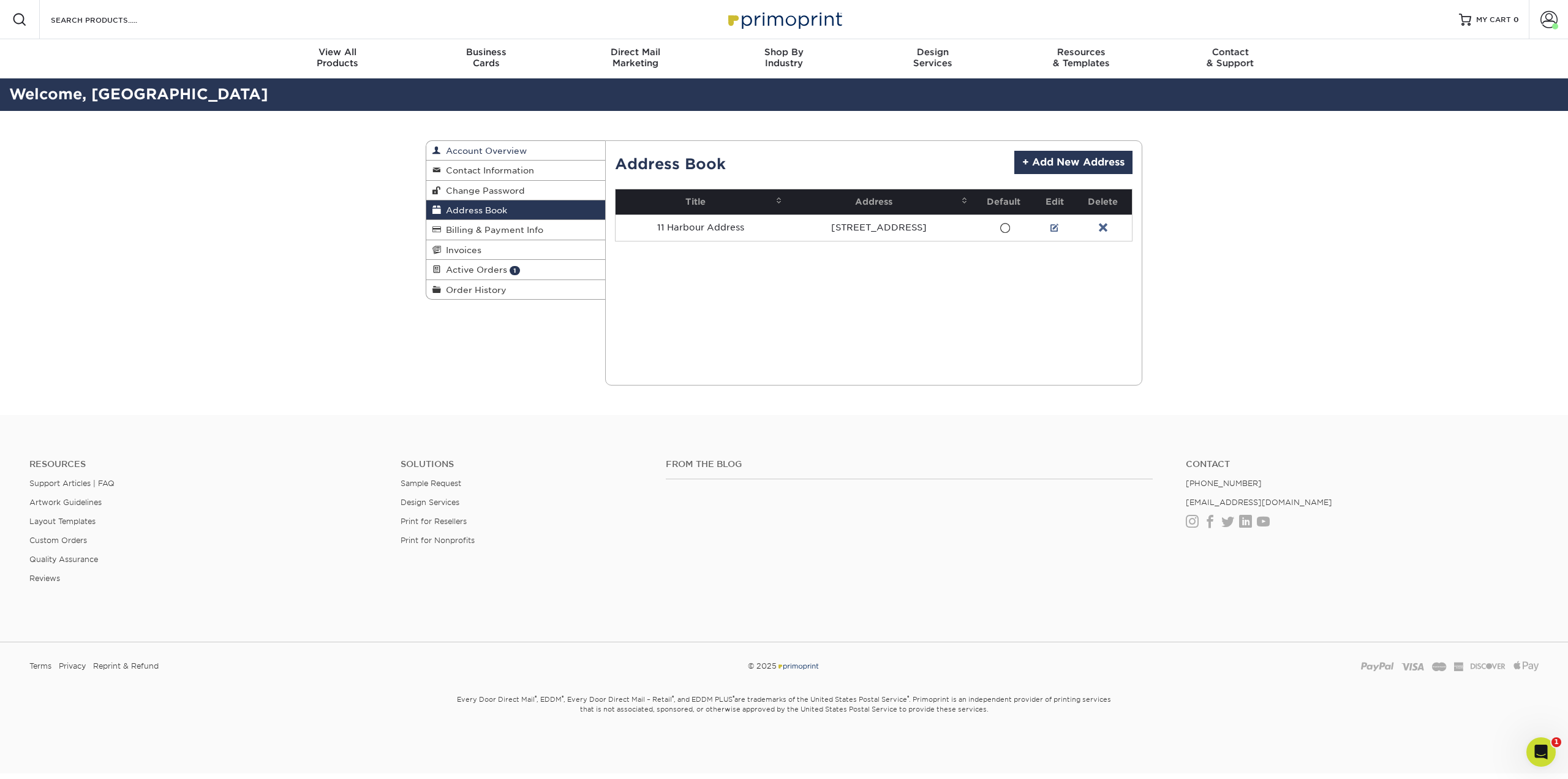
click at [462, 153] on span "Account Overview" at bounding box center [484, 151] width 86 height 10
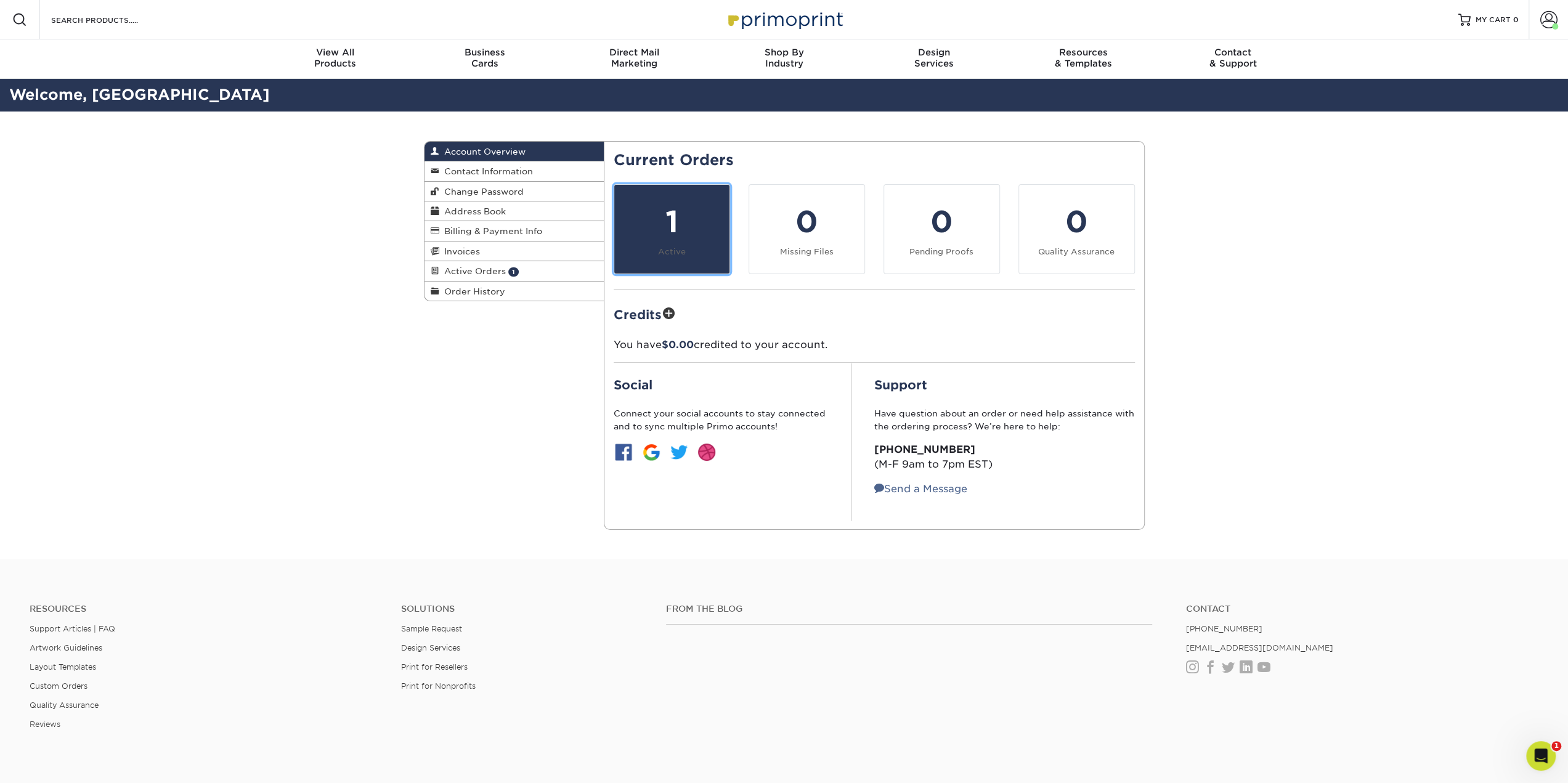
click at [659, 209] on div "1" at bounding box center [672, 222] width 101 height 45
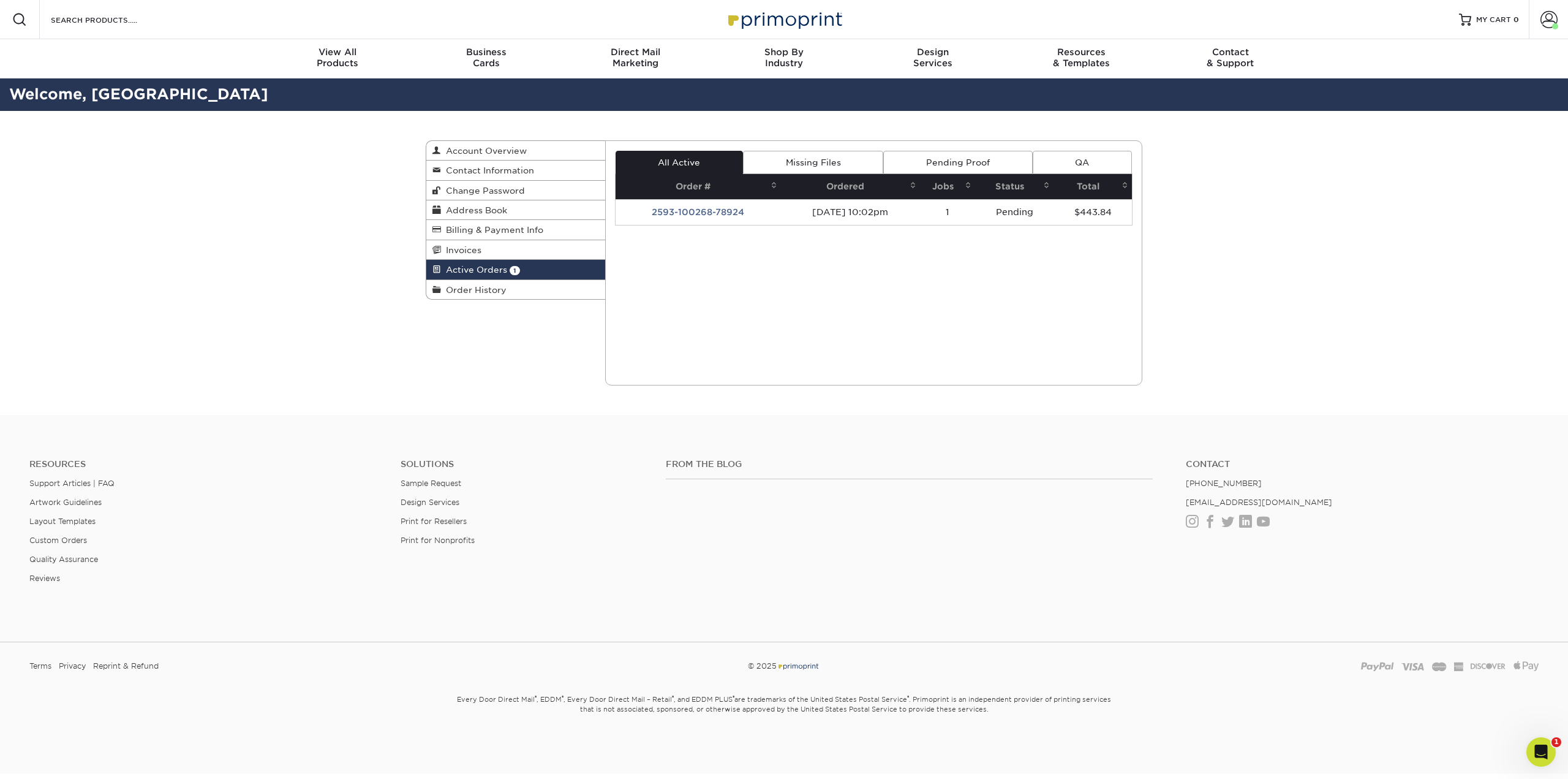
click at [705, 212] on td "2593-100268-78924" at bounding box center [698, 212] width 165 height 26
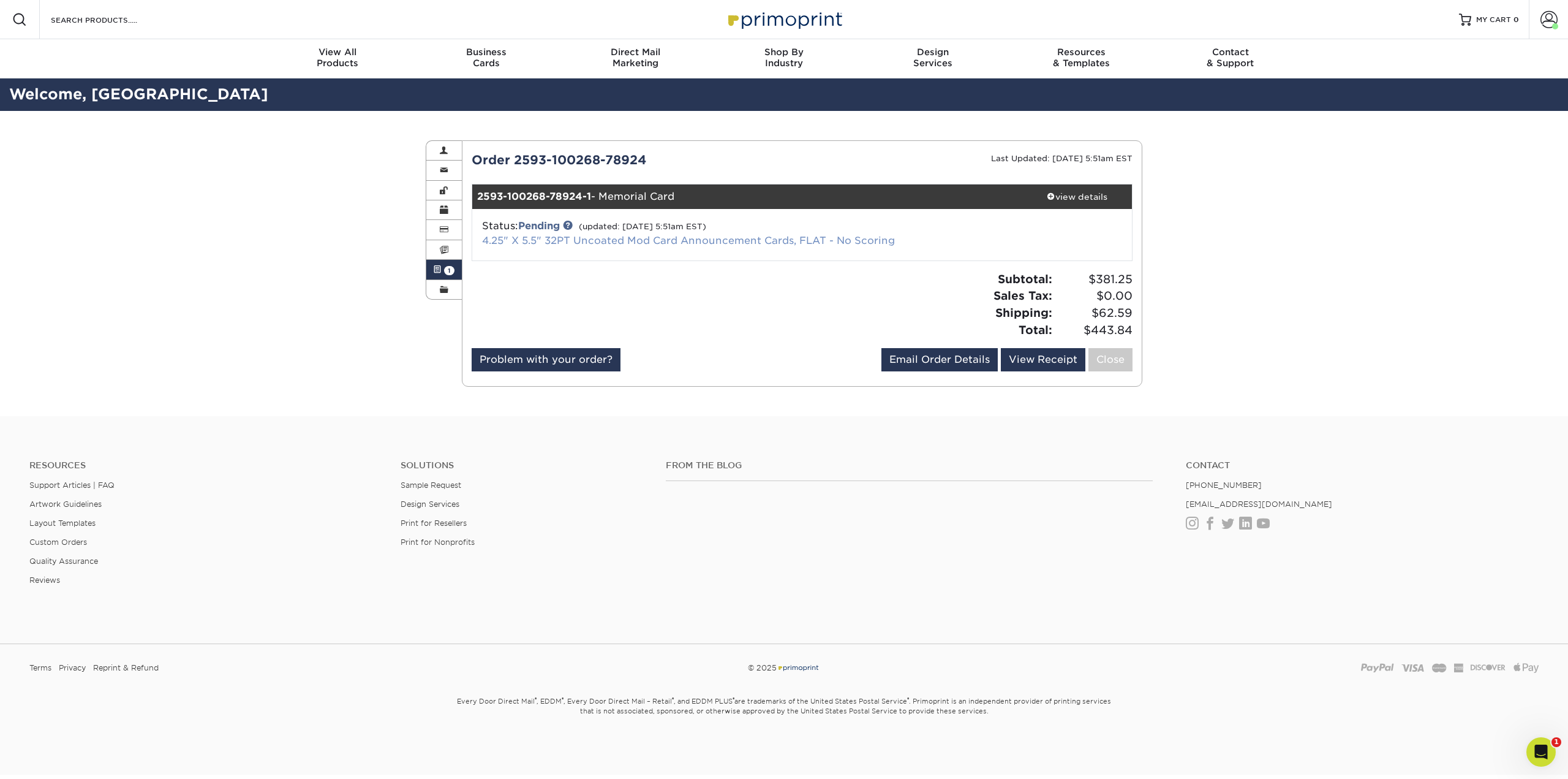
click at [566, 237] on link "4.25" X 5.5" 32PT Uncoated Mod Card Announcement Cards, FLAT - No Scoring" at bounding box center [688, 240] width 413 height 12
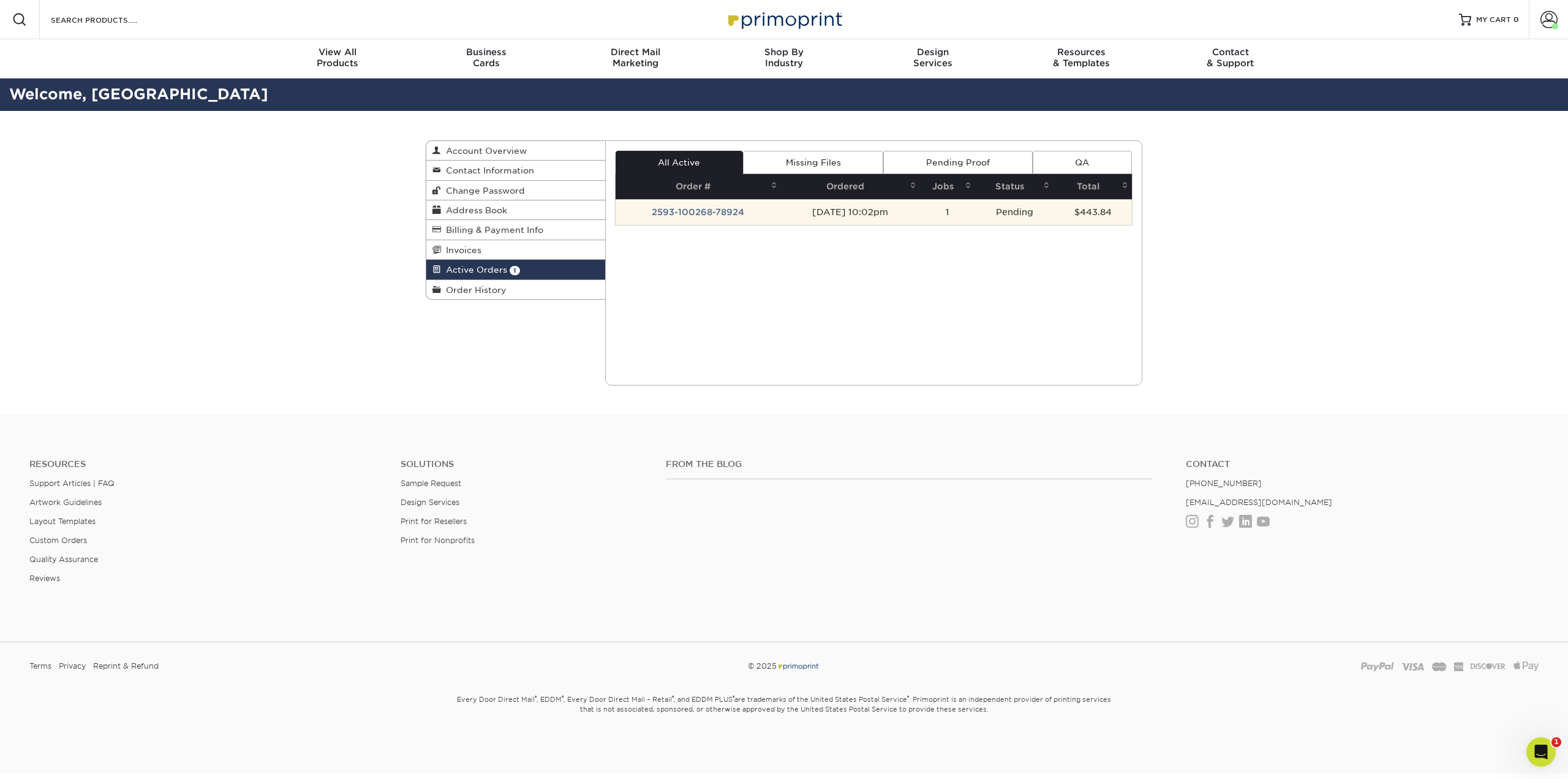
click at [737, 208] on td "2593-100268-78924" at bounding box center [698, 212] width 165 height 26
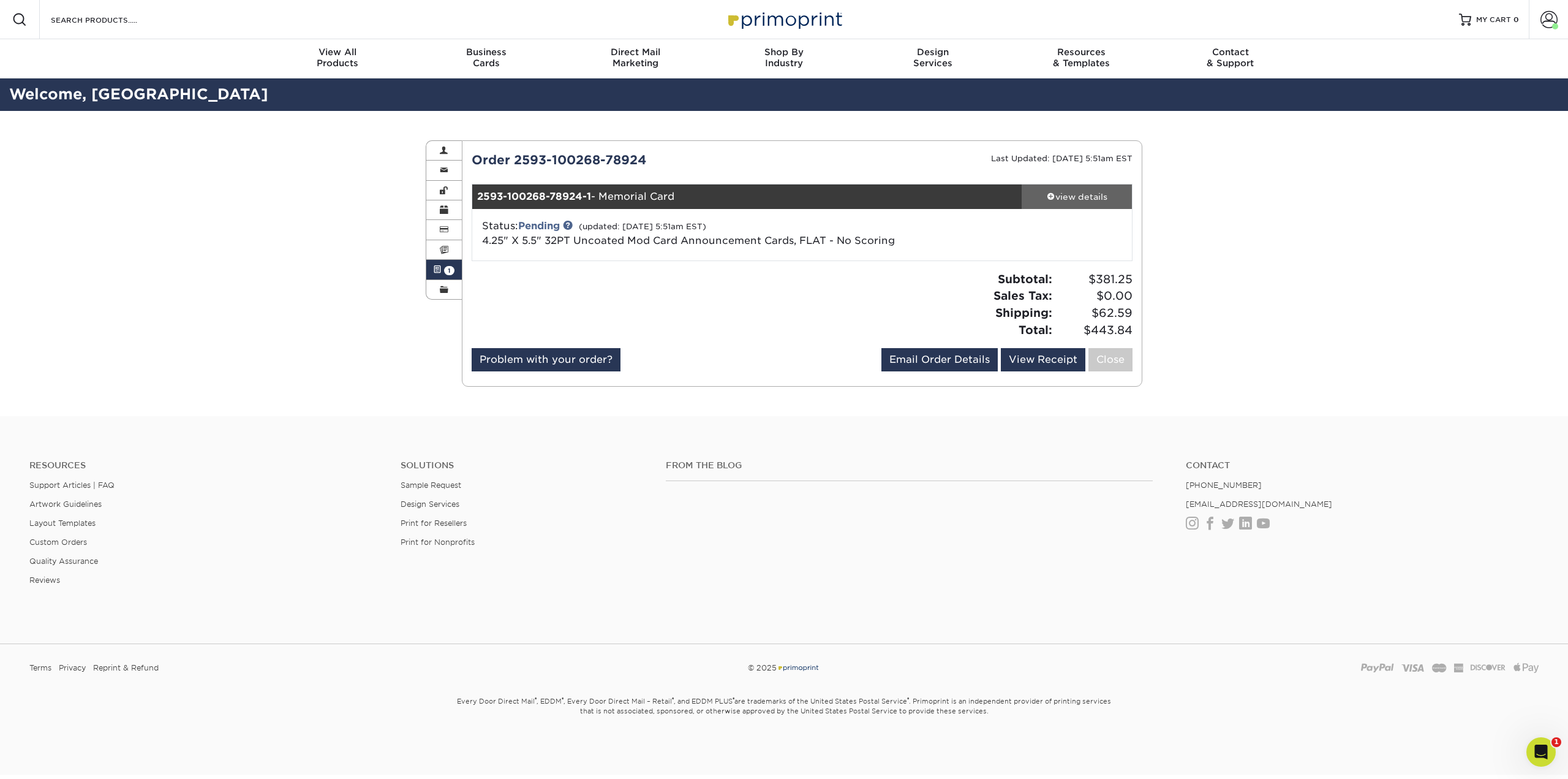
click at [1065, 192] on div "view details" at bounding box center [1077, 196] width 110 height 12
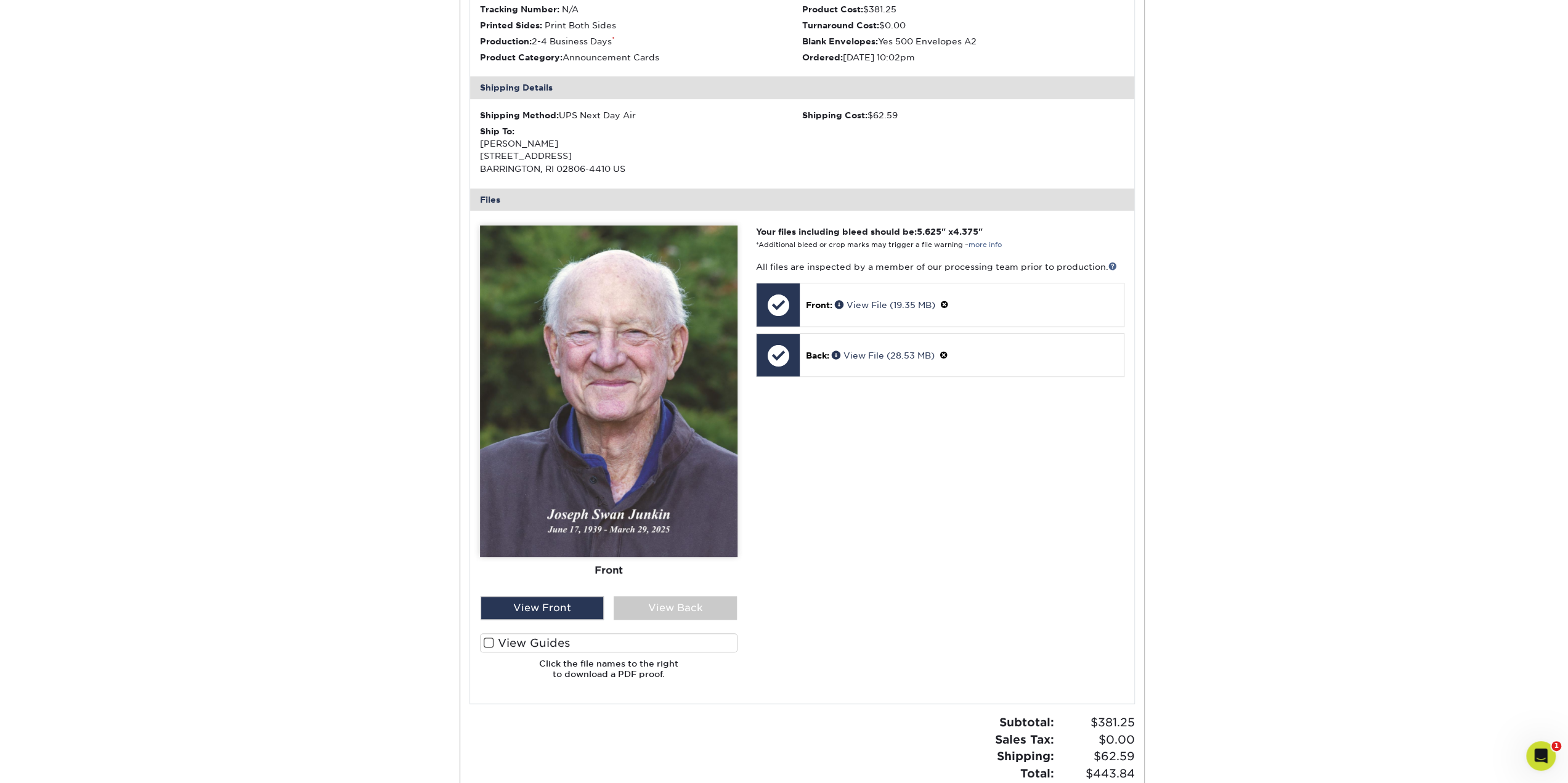
scroll to position [308, 0]
click at [489, 643] on span at bounding box center [489, 641] width 10 height 12
click at [0, 0] on input "View Guides" at bounding box center [0, 0] width 0 height 0
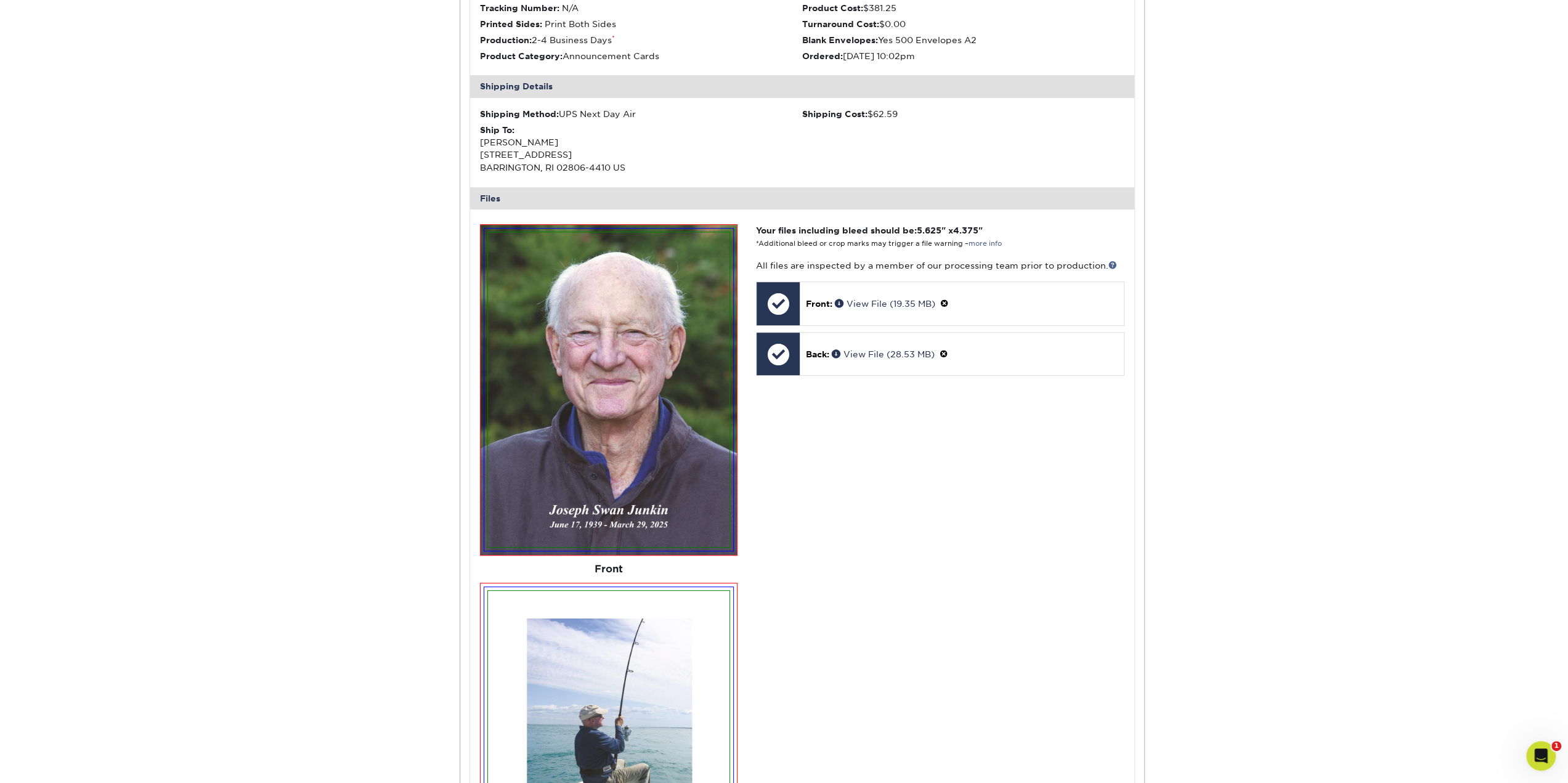
click at [489, 640] on img at bounding box center [609, 747] width 242 height 315
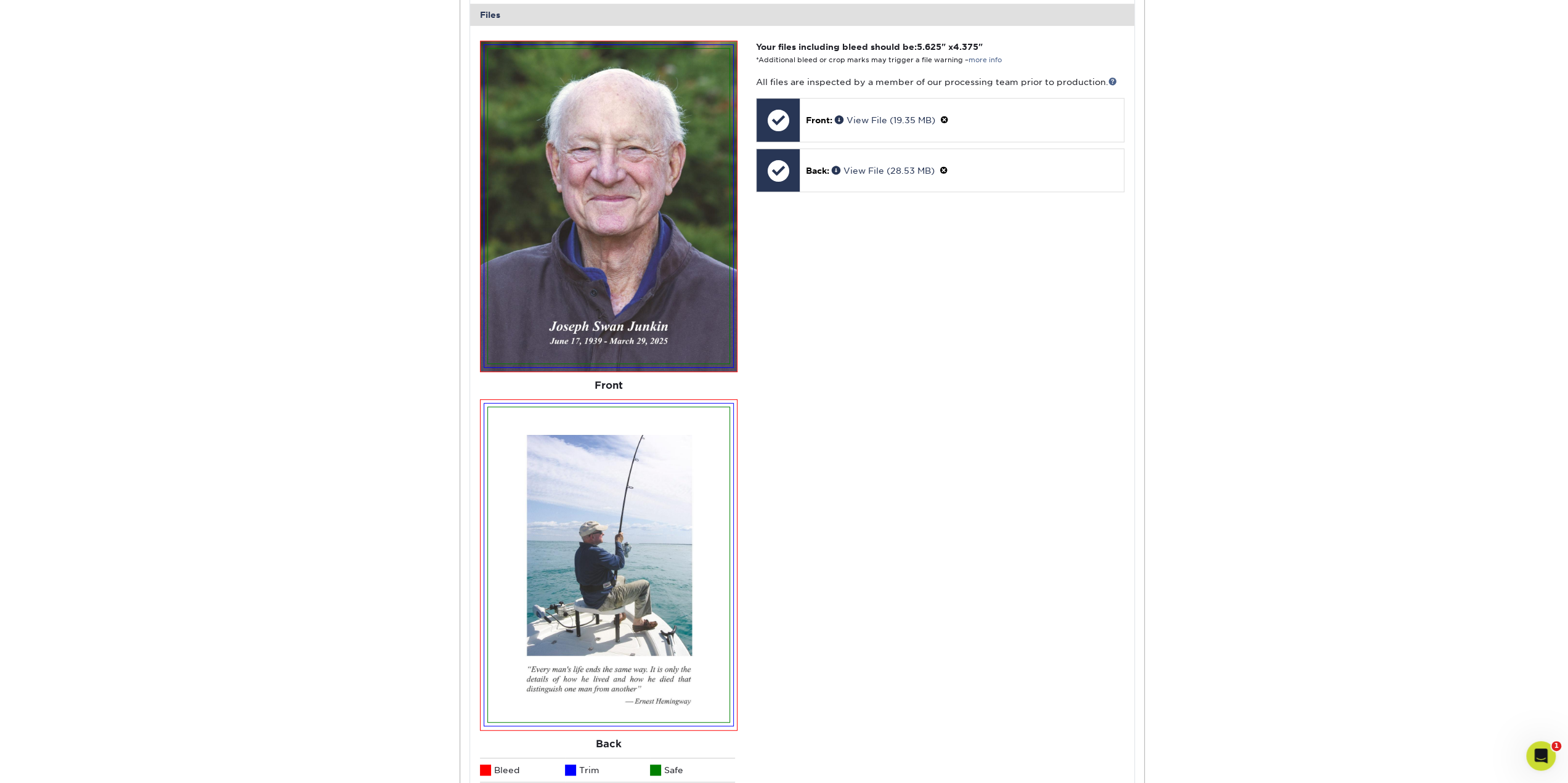
scroll to position [616, 0]
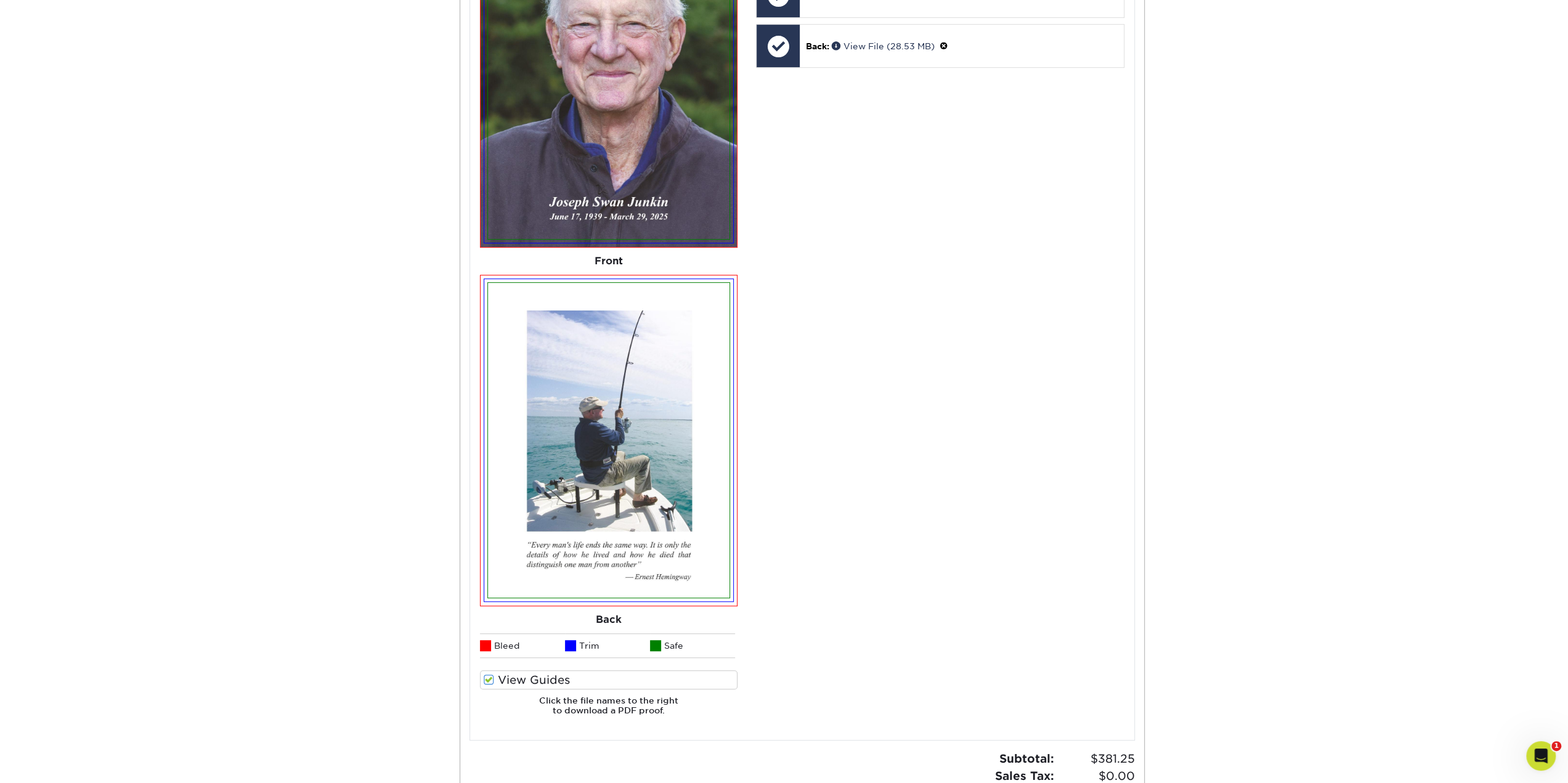
click at [490, 679] on span at bounding box center [489, 679] width 10 height 12
click at [0, 0] on input "View Guides" at bounding box center [0, 0] width 0 height 0
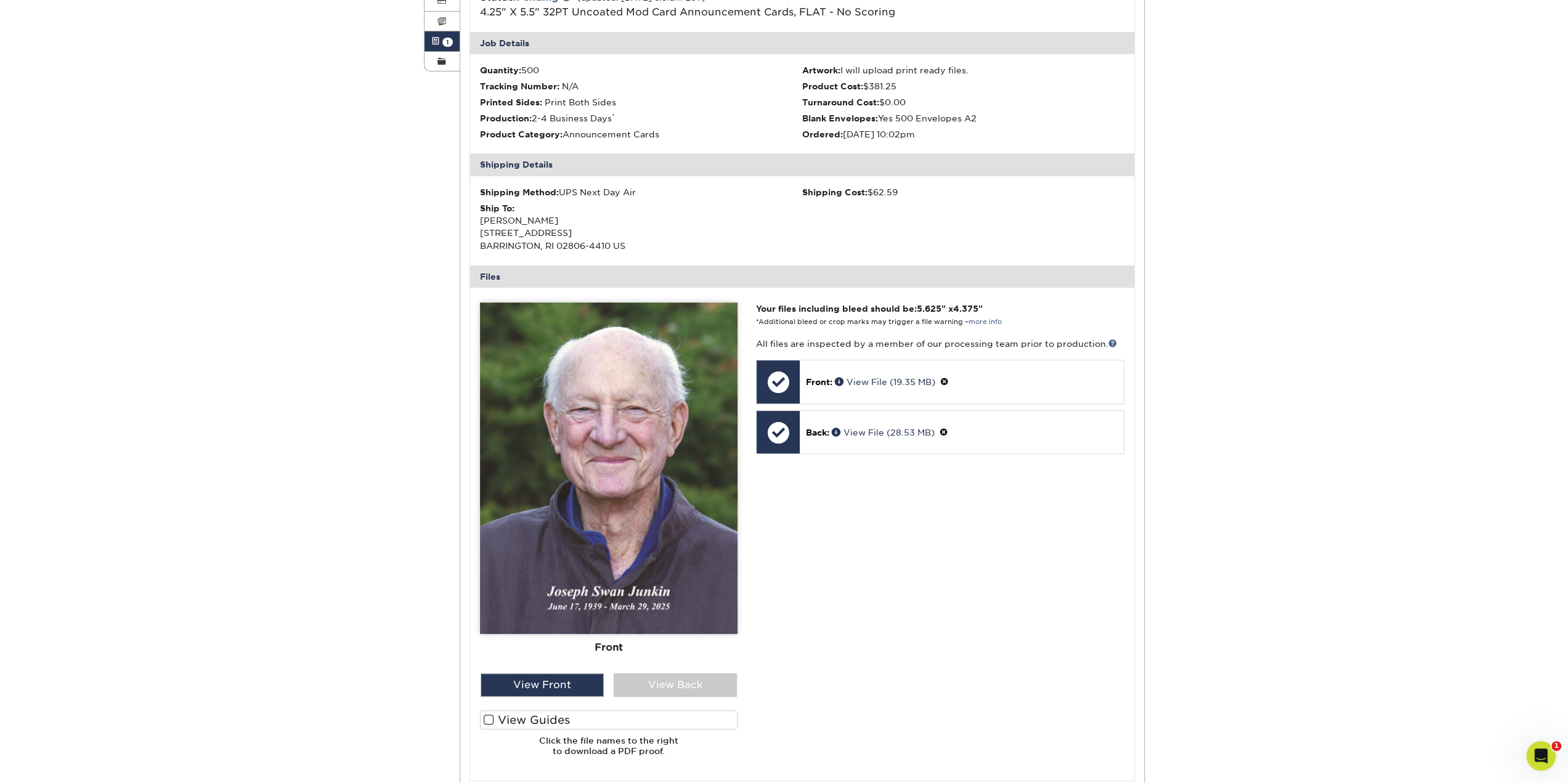
scroll to position [0, 0]
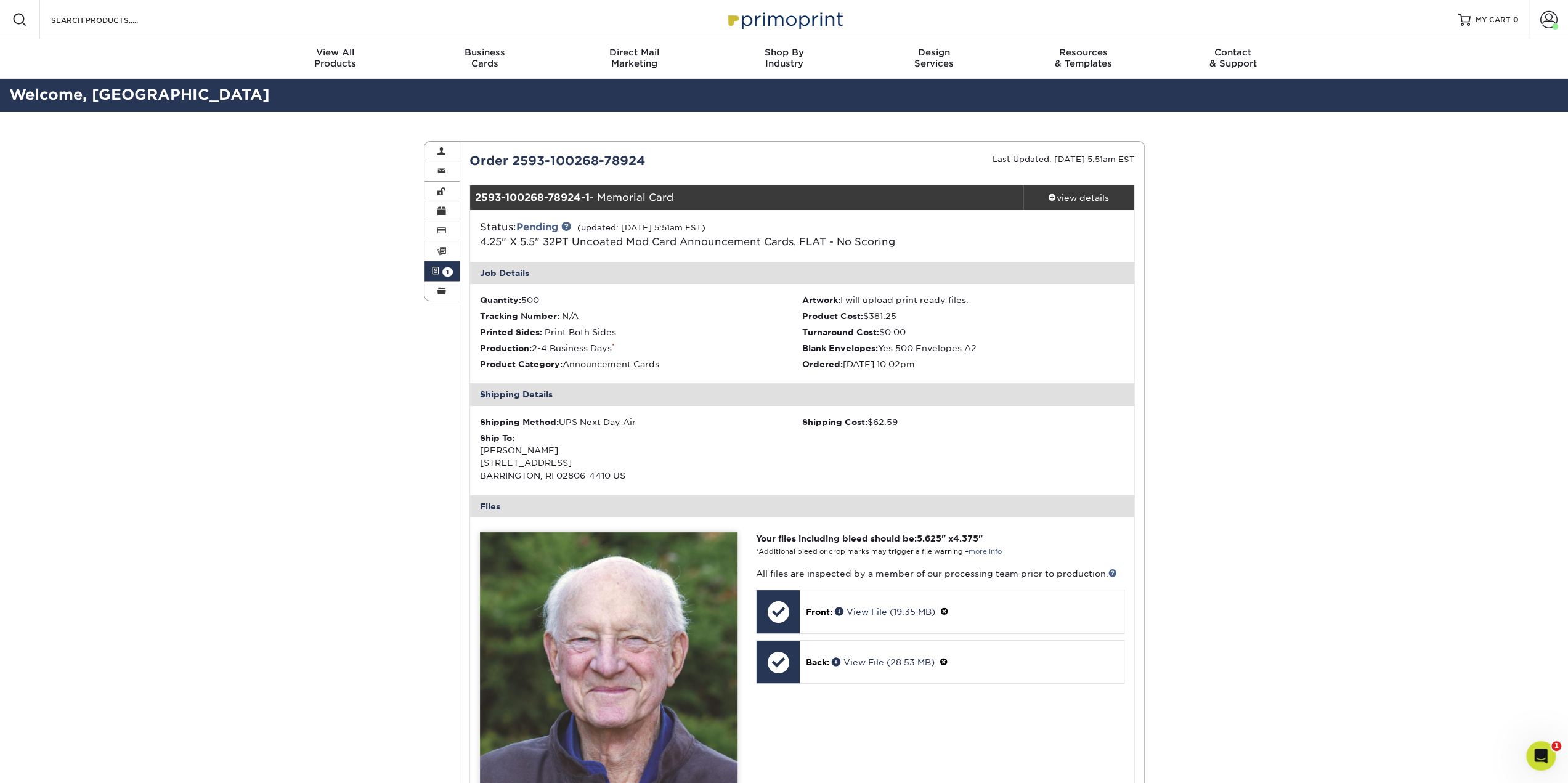
drag, startPoint x: 348, startPoint y: 643, endPoint x: 316, endPoint y: 338, distance: 306.7
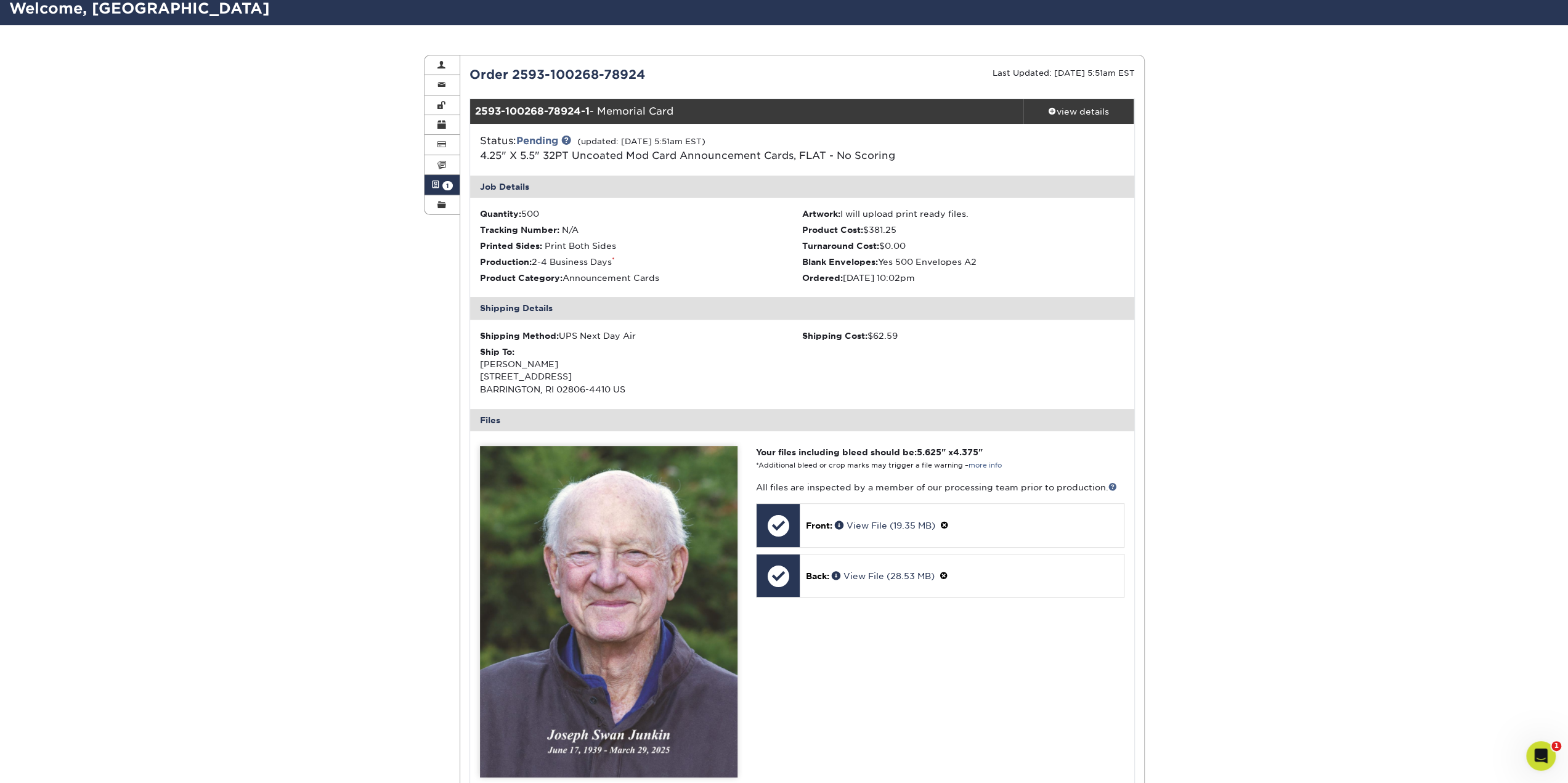
scroll to position [246, 0]
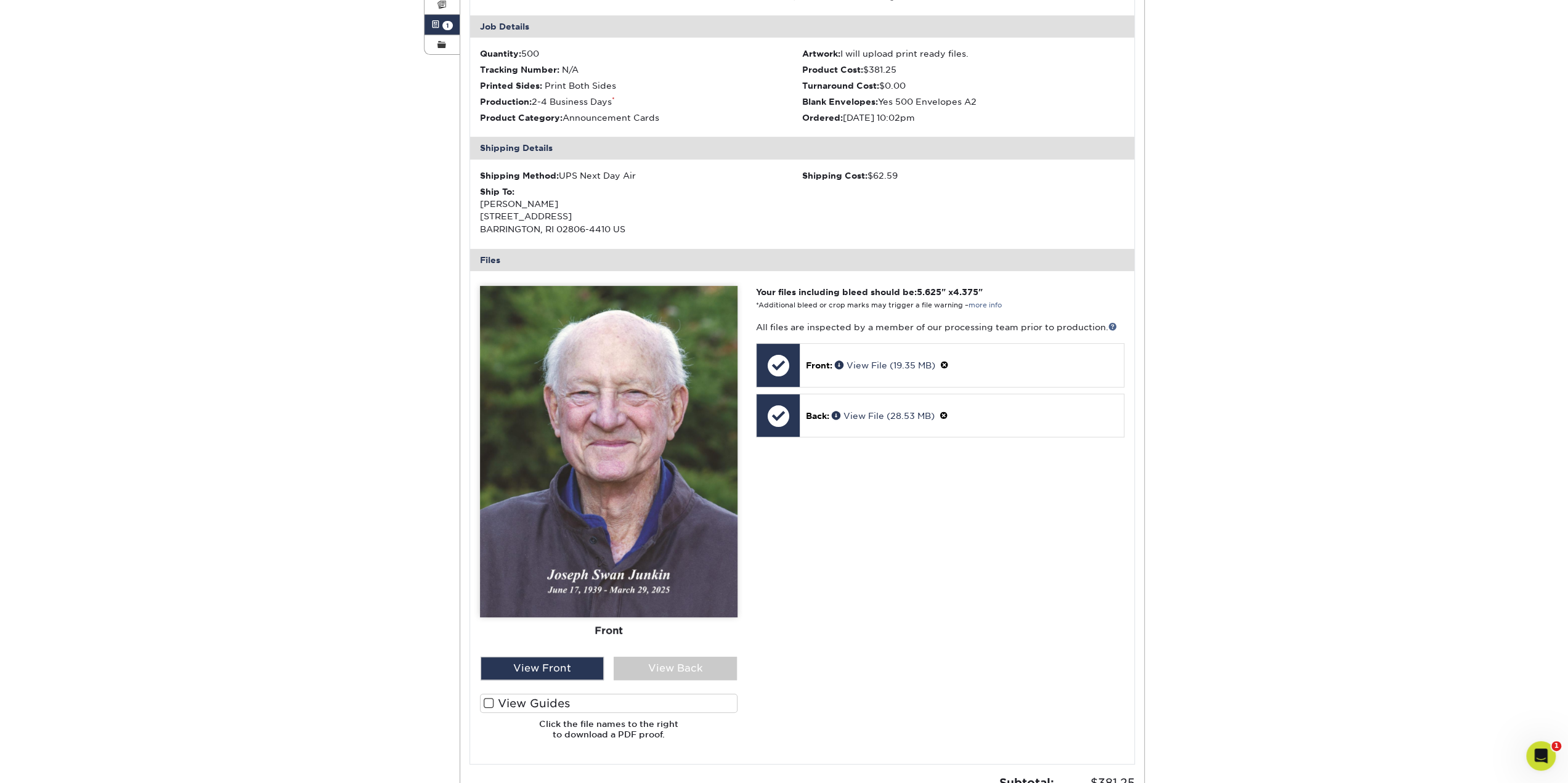
click at [206, 285] on div "Active Orders Account Overview Contact Information Change Password Address Book…" at bounding box center [784, 393] width 1568 height 1055
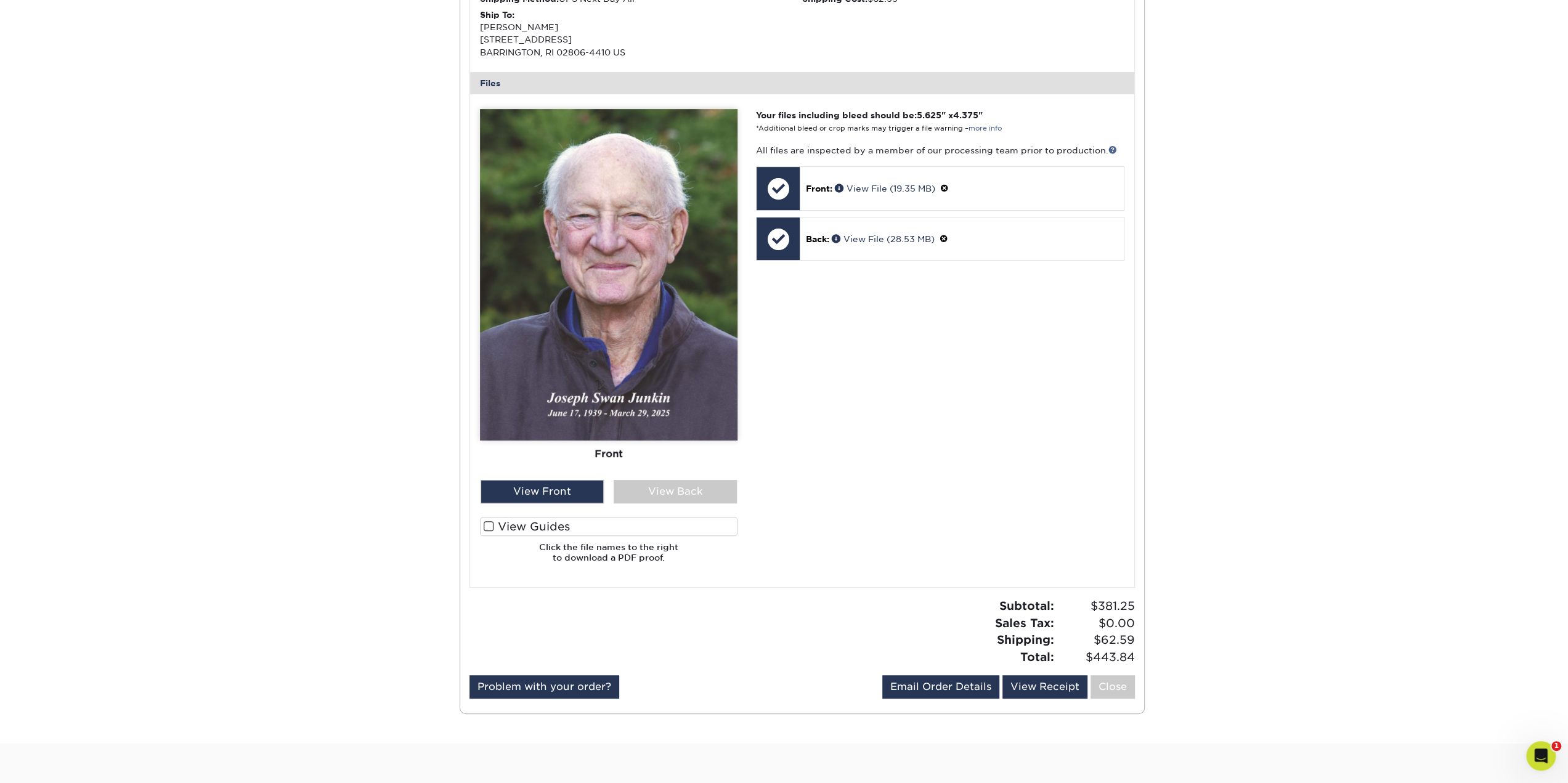
scroll to position [431, 0]
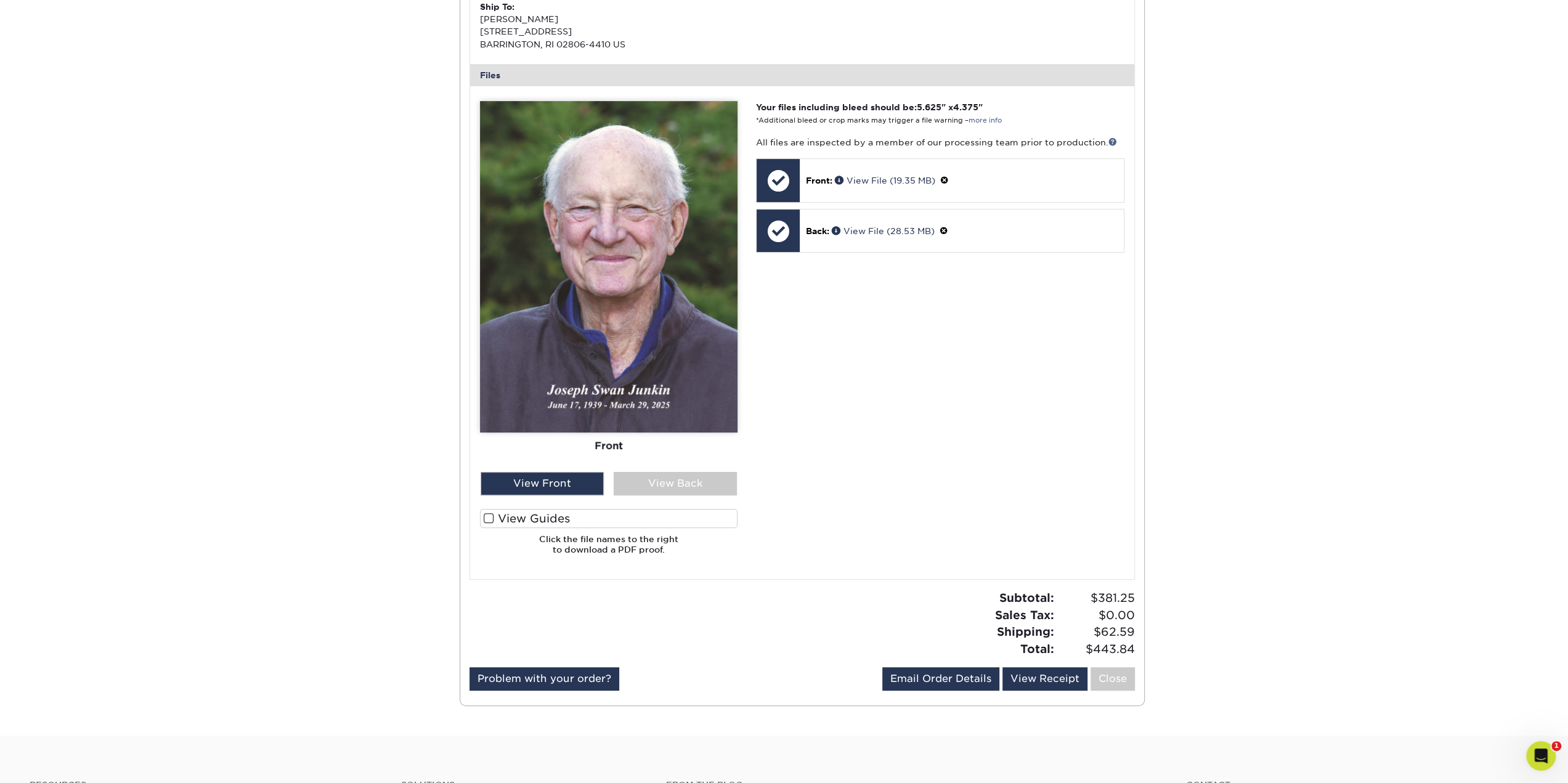
click at [504, 516] on label "View Guides" at bounding box center [608, 518] width 258 height 19
click at [0, 0] on input "View Guides" at bounding box center [0, 0] width 0 height 0
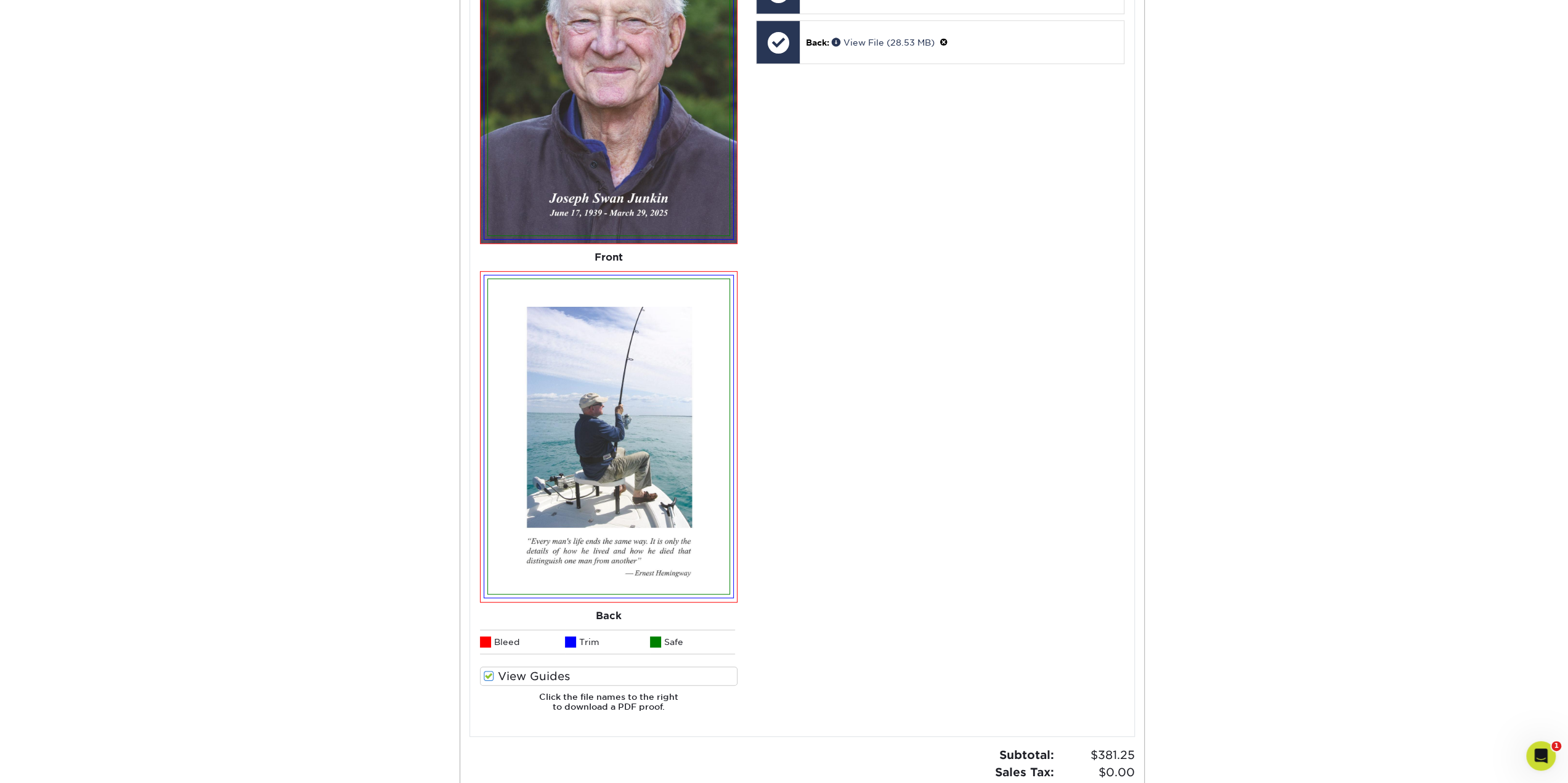
scroll to position [678, 0]
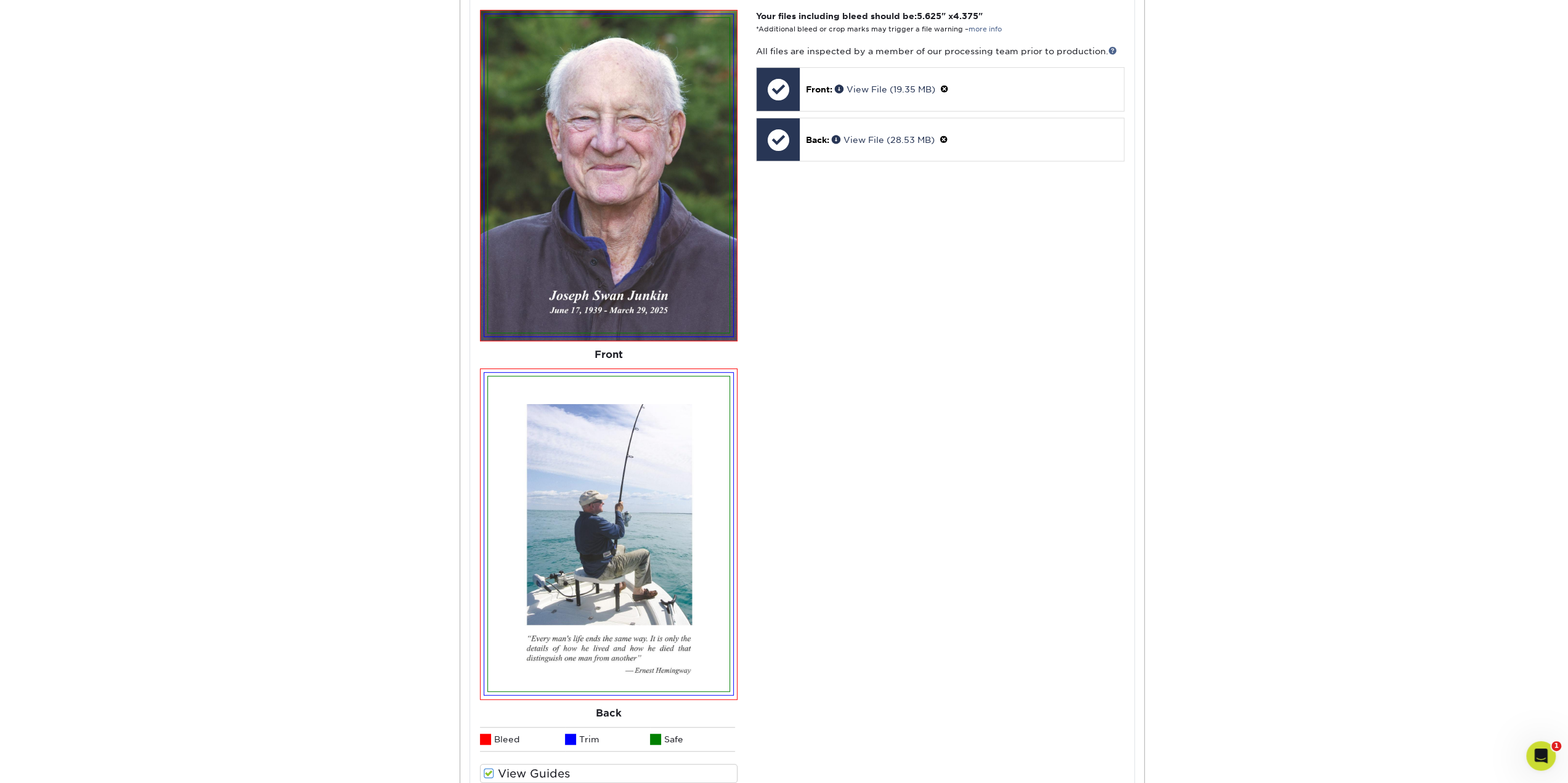
drag, startPoint x: 1141, startPoint y: 597, endPoint x: 1105, endPoint y: 470, distance: 132.0
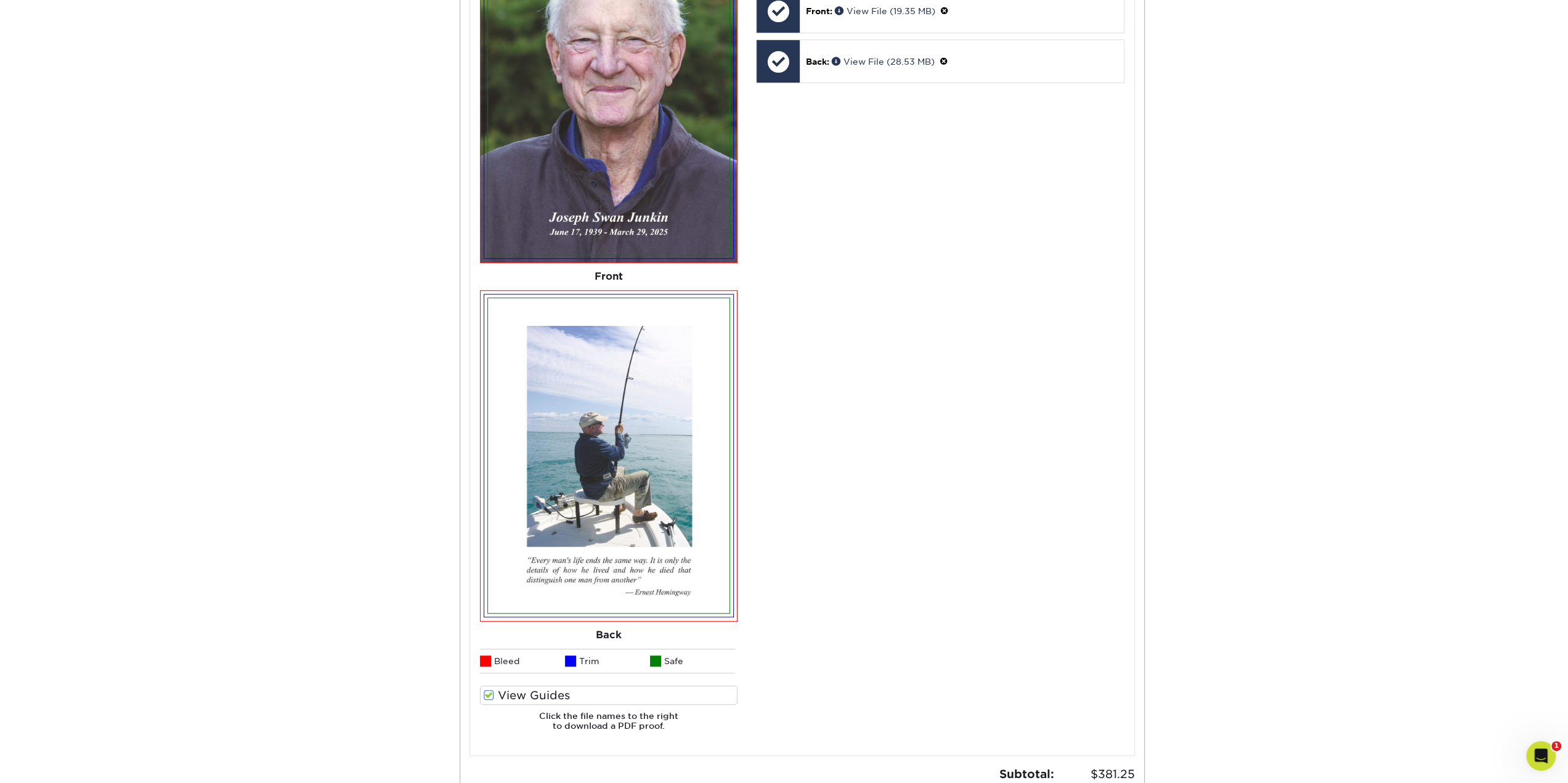
drag, startPoint x: 1122, startPoint y: 442, endPoint x: 1127, endPoint y: 562, distance: 120.1
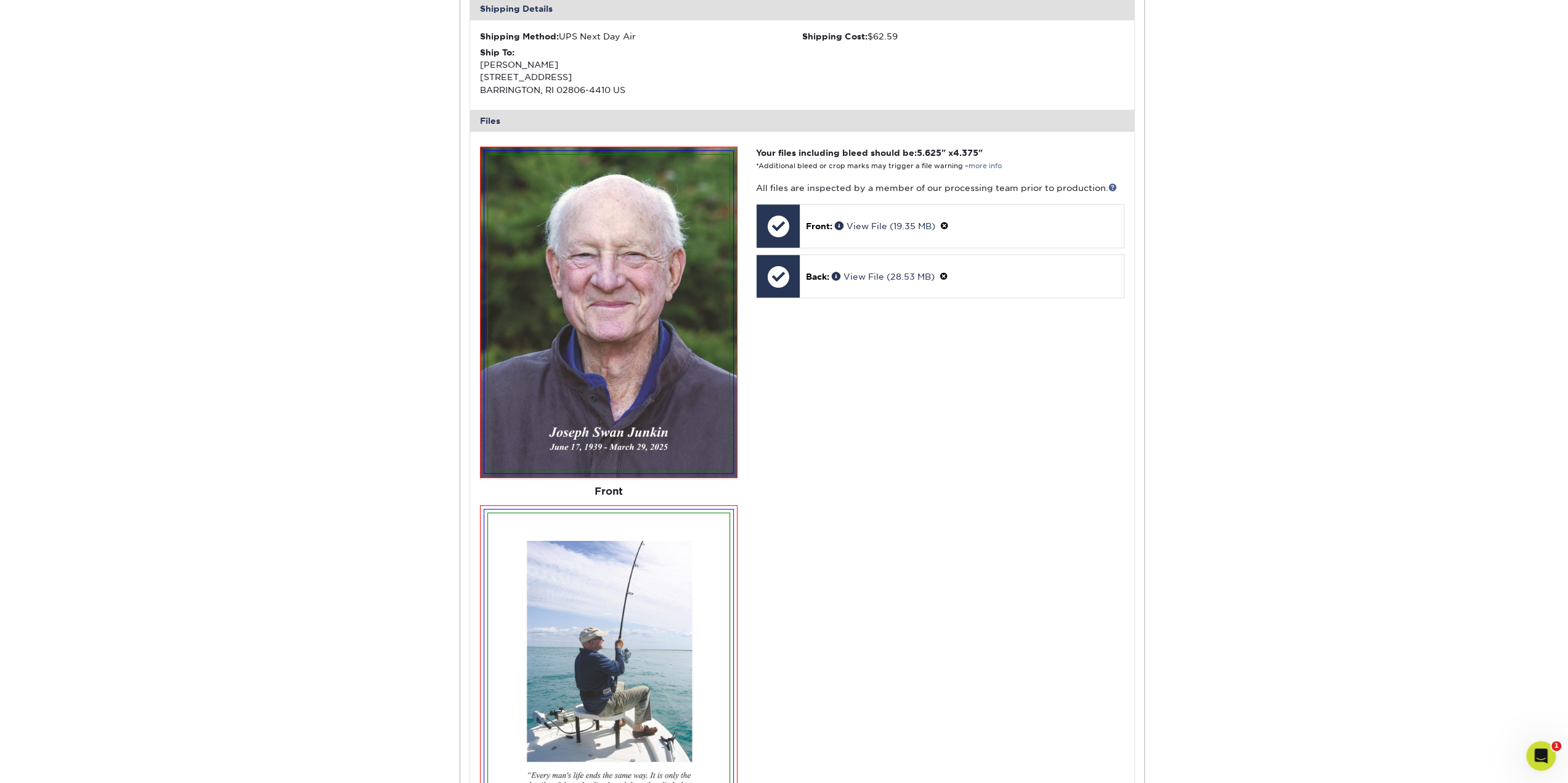
scroll to position [0, 0]
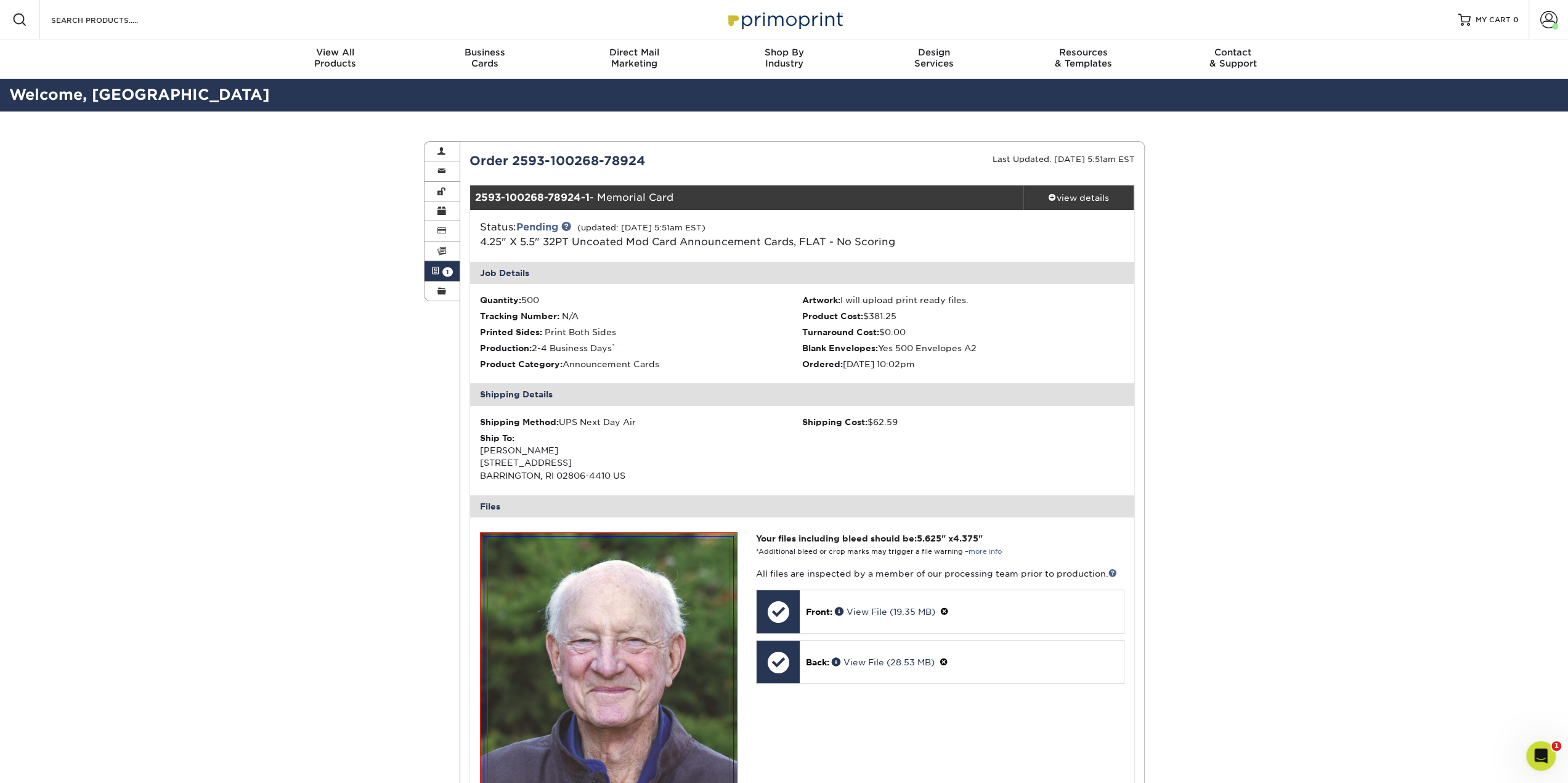
drag, startPoint x: 310, startPoint y: 626, endPoint x: 297, endPoint y: 419, distance: 207.4
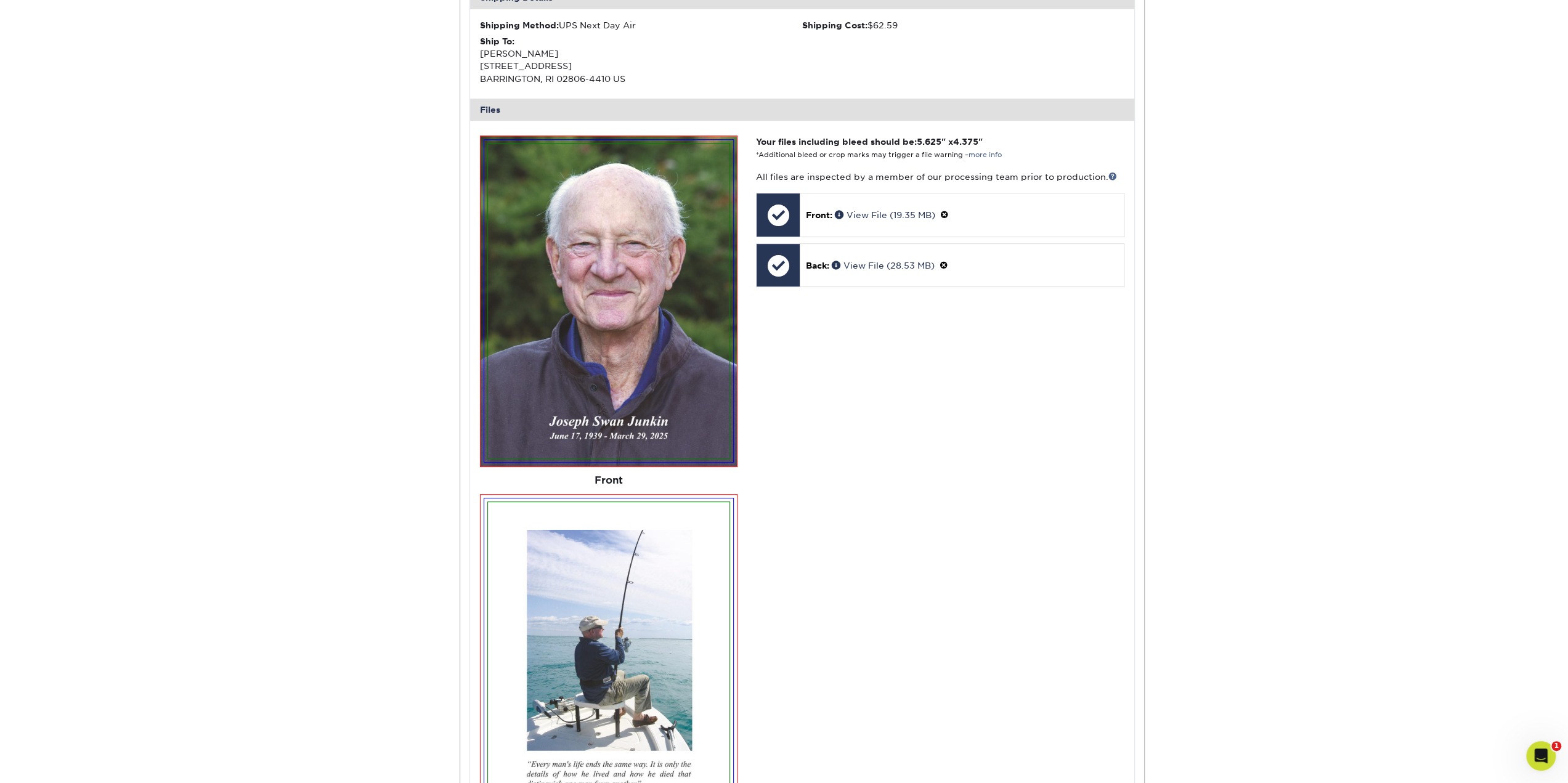
drag, startPoint x: 359, startPoint y: 569, endPoint x: 383, endPoint y: 699, distance: 132.2
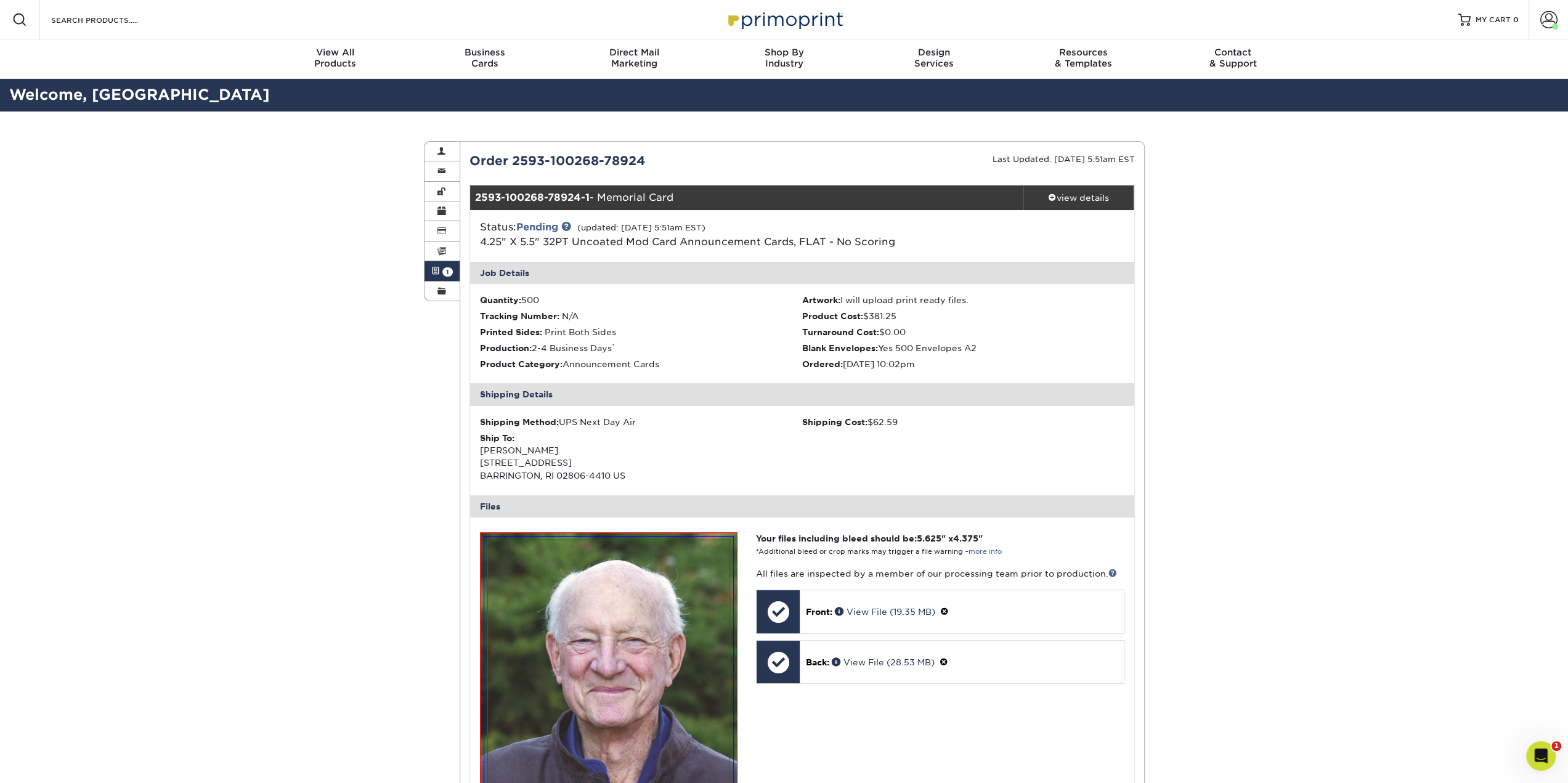
drag, startPoint x: 380, startPoint y: 689, endPoint x: 311, endPoint y: 409, distance: 288.4
drag, startPoint x: 330, startPoint y: 562, endPoint x: 242, endPoint y: 239, distance: 334.8
click at [438, 230] on span at bounding box center [442, 231] width 8 height 10
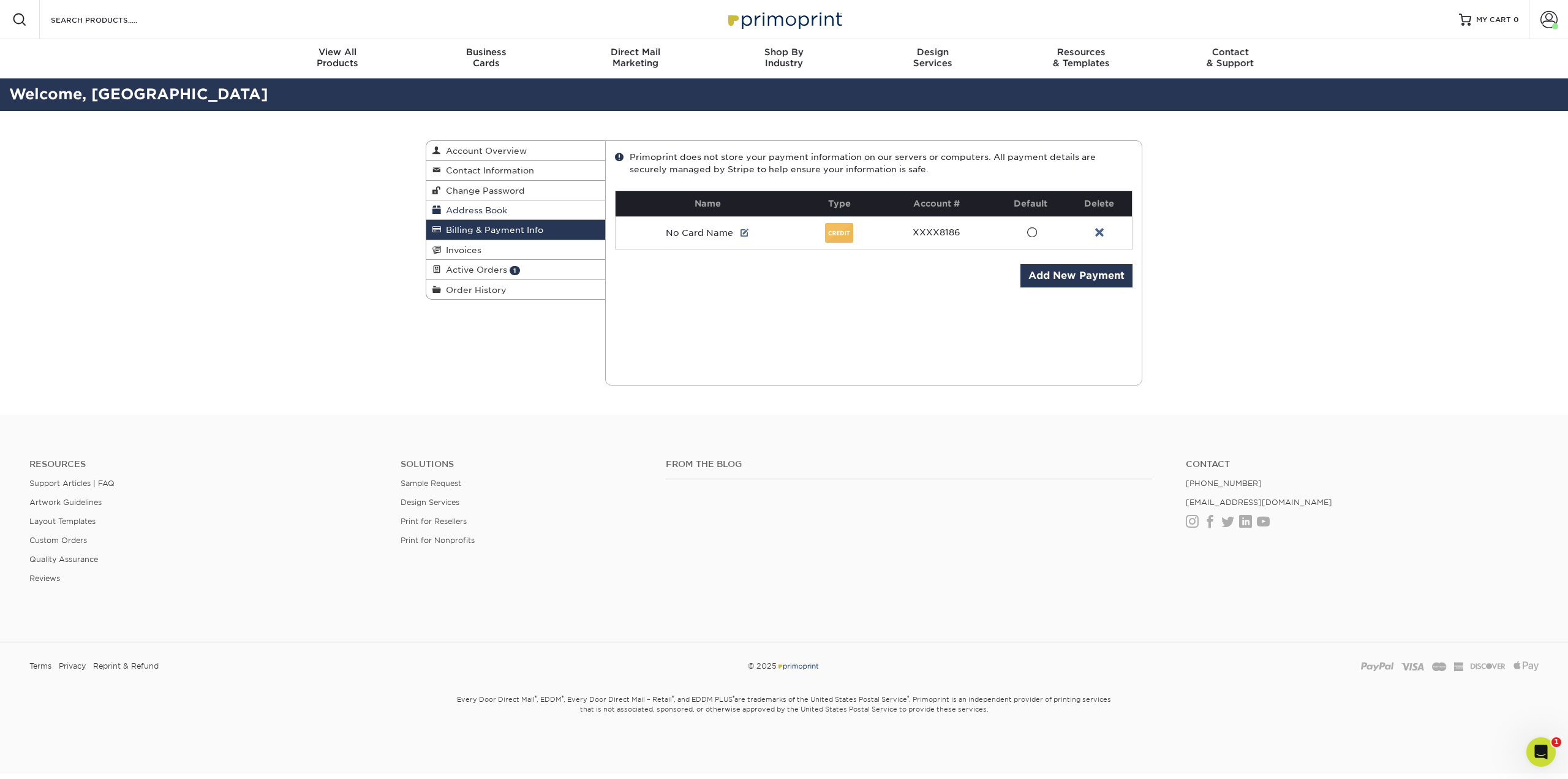
click at [434, 207] on span at bounding box center [437, 210] width 8 height 10
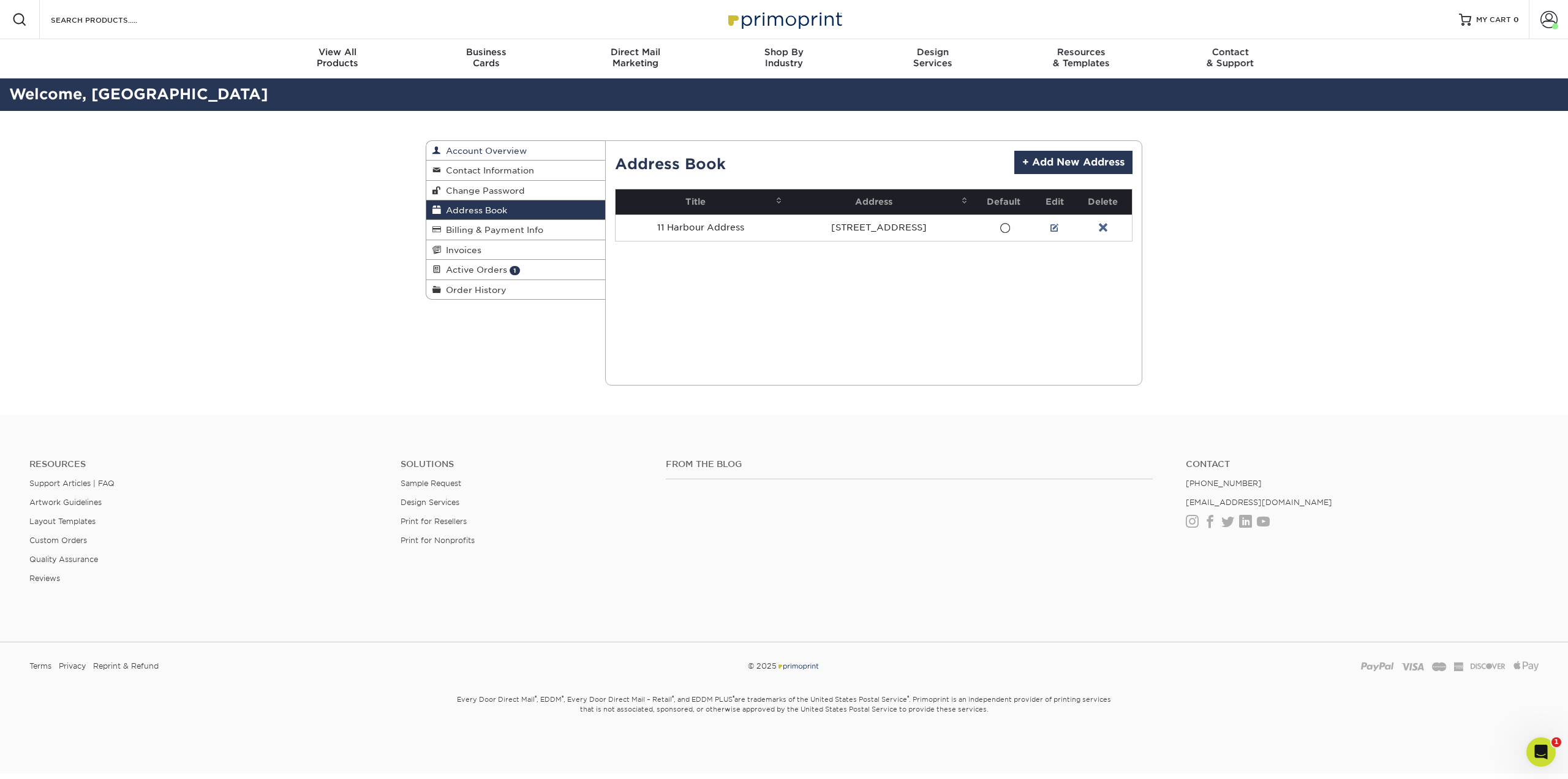
click at [458, 149] on span "Account Overview" at bounding box center [484, 151] width 86 height 10
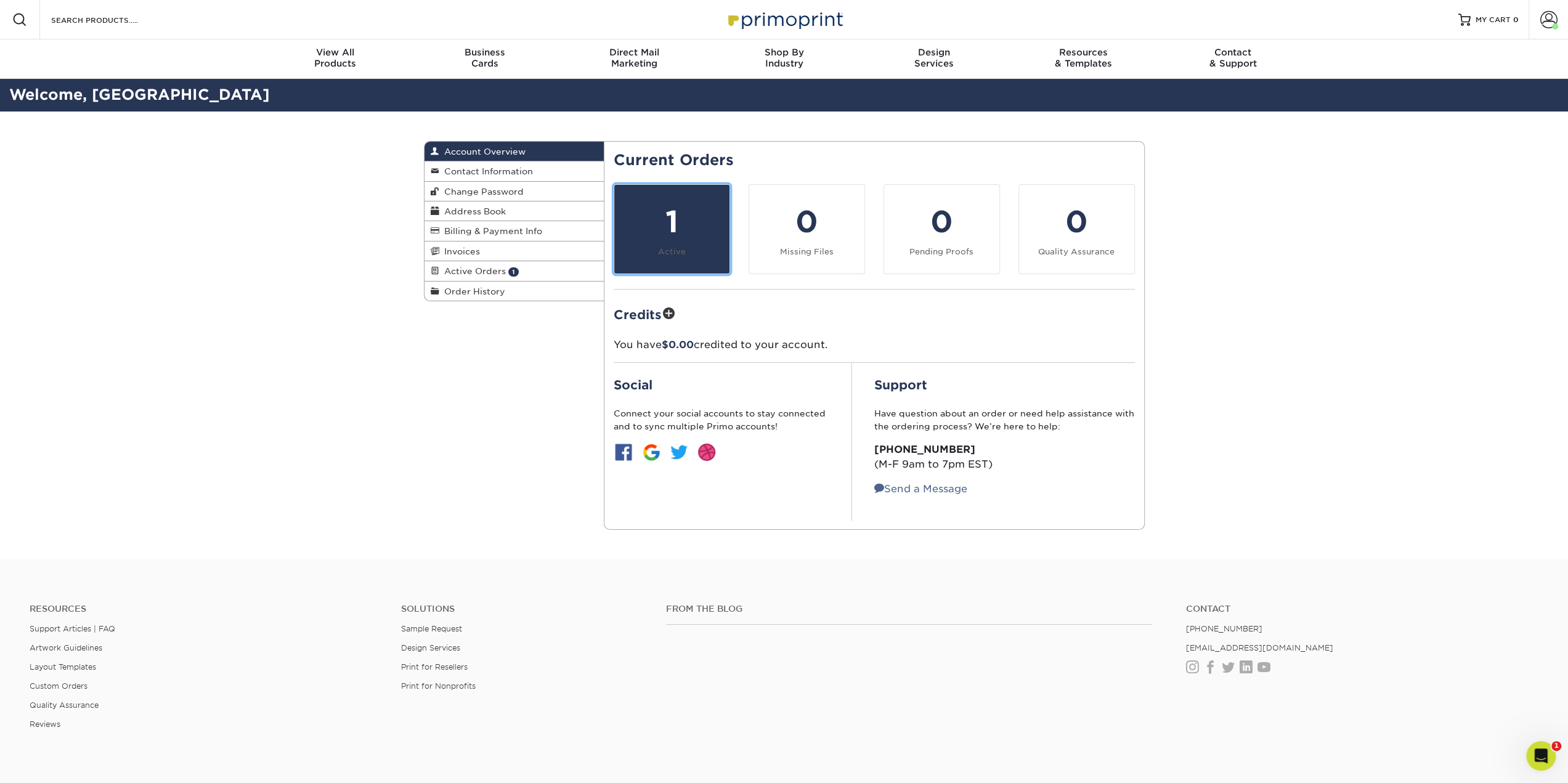
click at [659, 244] on link "1 Active" at bounding box center [672, 229] width 117 height 90
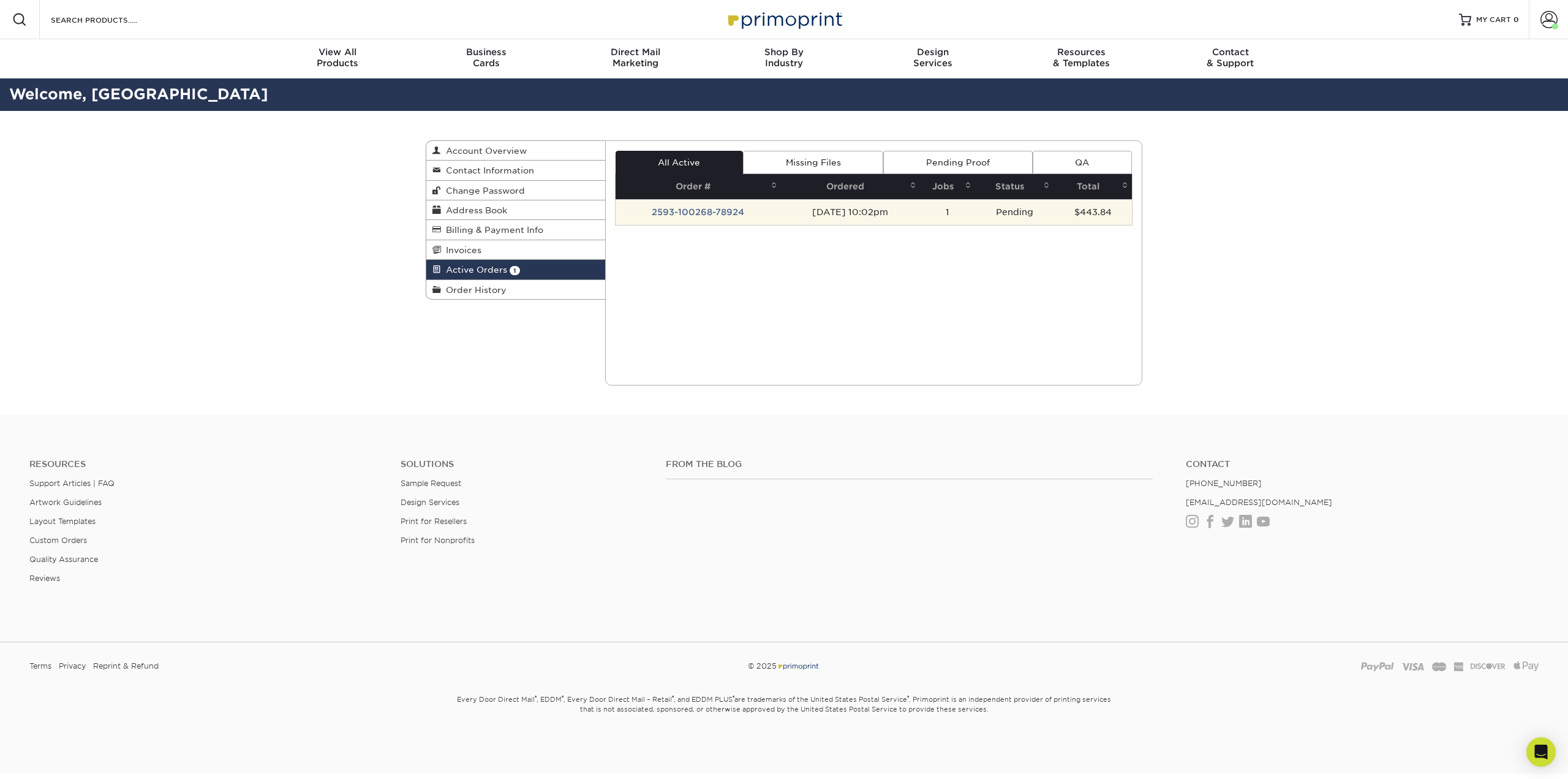
click at [682, 206] on td "2593-100268-78924" at bounding box center [698, 212] width 165 height 26
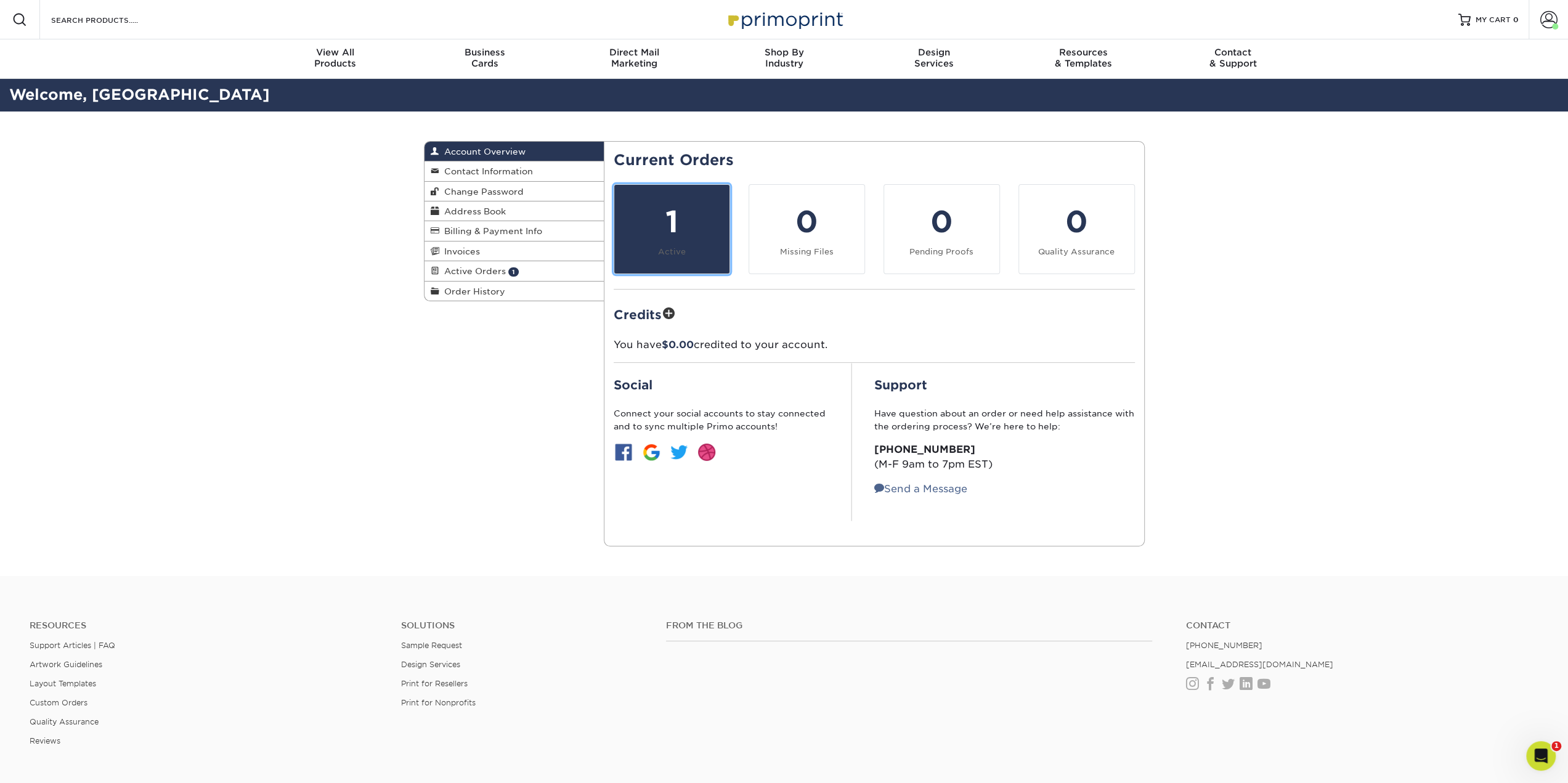
click at [708, 248] on link "1 Active" at bounding box center [672, 229] width 117 height 90
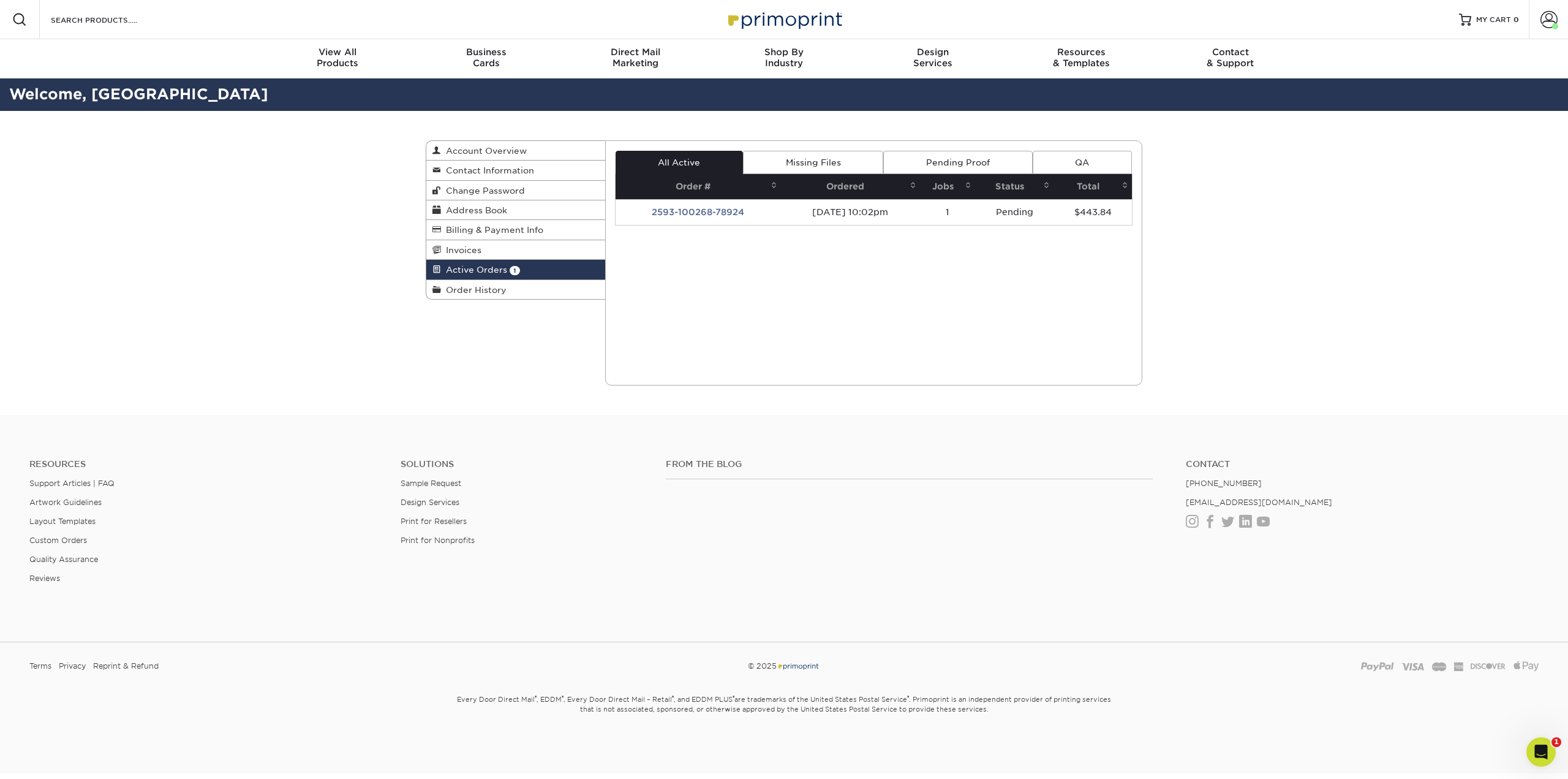
click at [930, 154] on link "Pending Proof" at bounding box center [957, 162] width 149 height 24
